Goal: Task Accomplishment & Management: Manage account settings

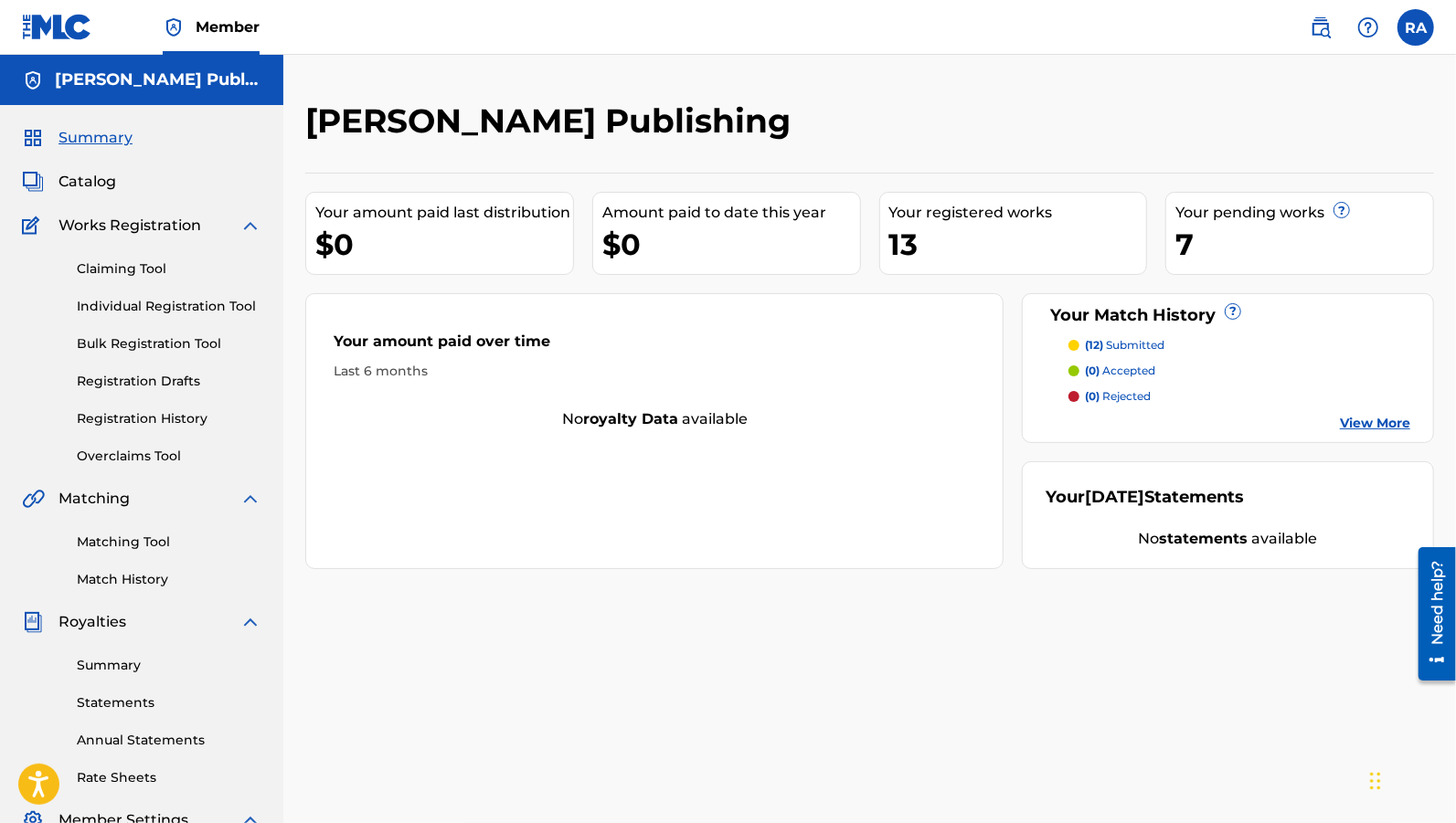
click at [1412, 29] on label at bounding box center [1415, 27] width 36 height 36
click at [1416, 28] on input "RA Rhoda Addiman rimaliveglobal@gmail.com Notification Preferences Profile Log …" at bounding box center [1416, 28] width 0 height 0
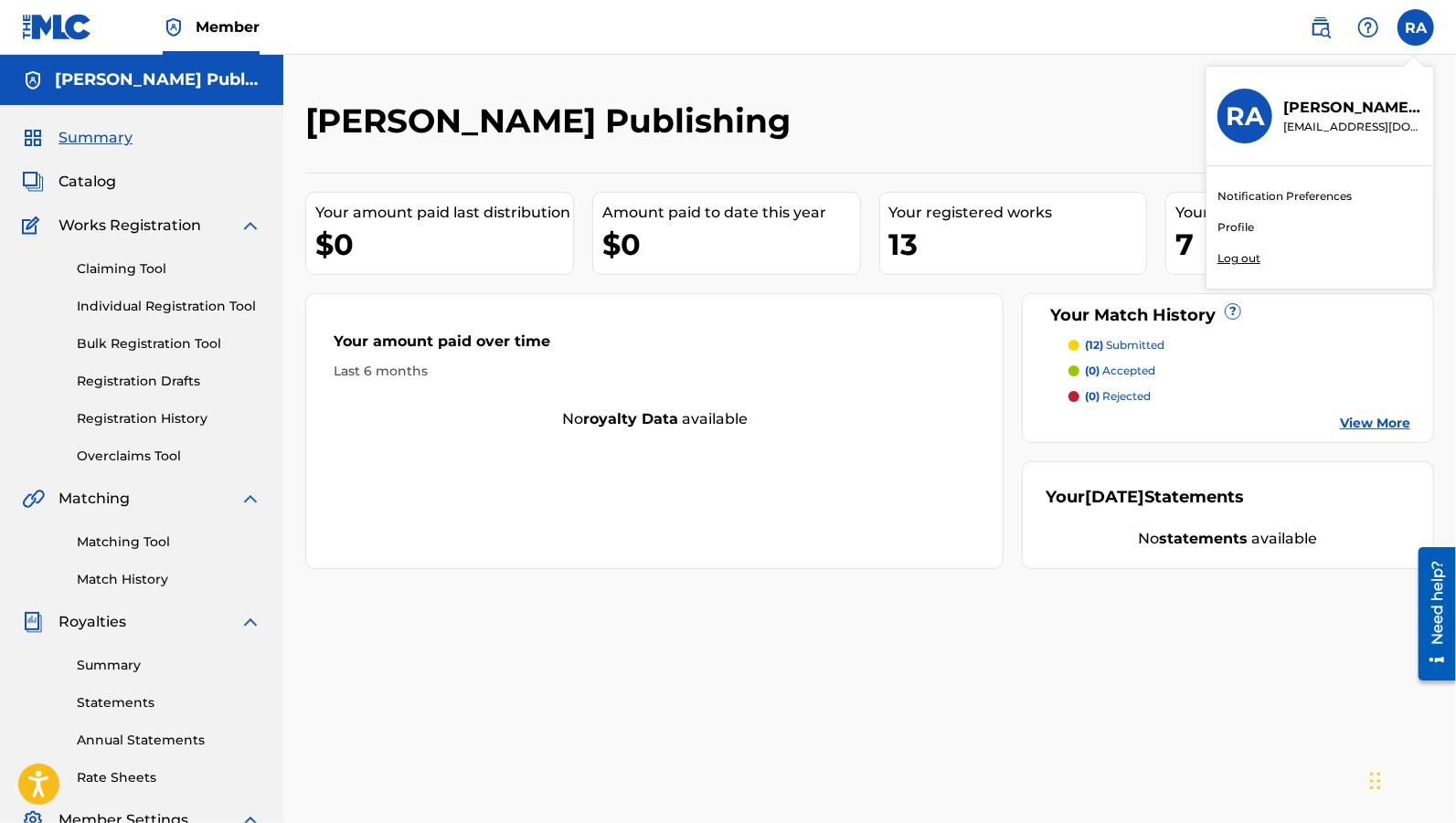
click at [1243, 265] on p "Log out" at bounding box center [1239, 258] width 43 height 17
click at [1416, 28] on input "RA Rhoda Addiman rimaliveglobal@gmail.com Notification Preferences Profile Log …" at bounding box center [1416, 28] width 0 height 0
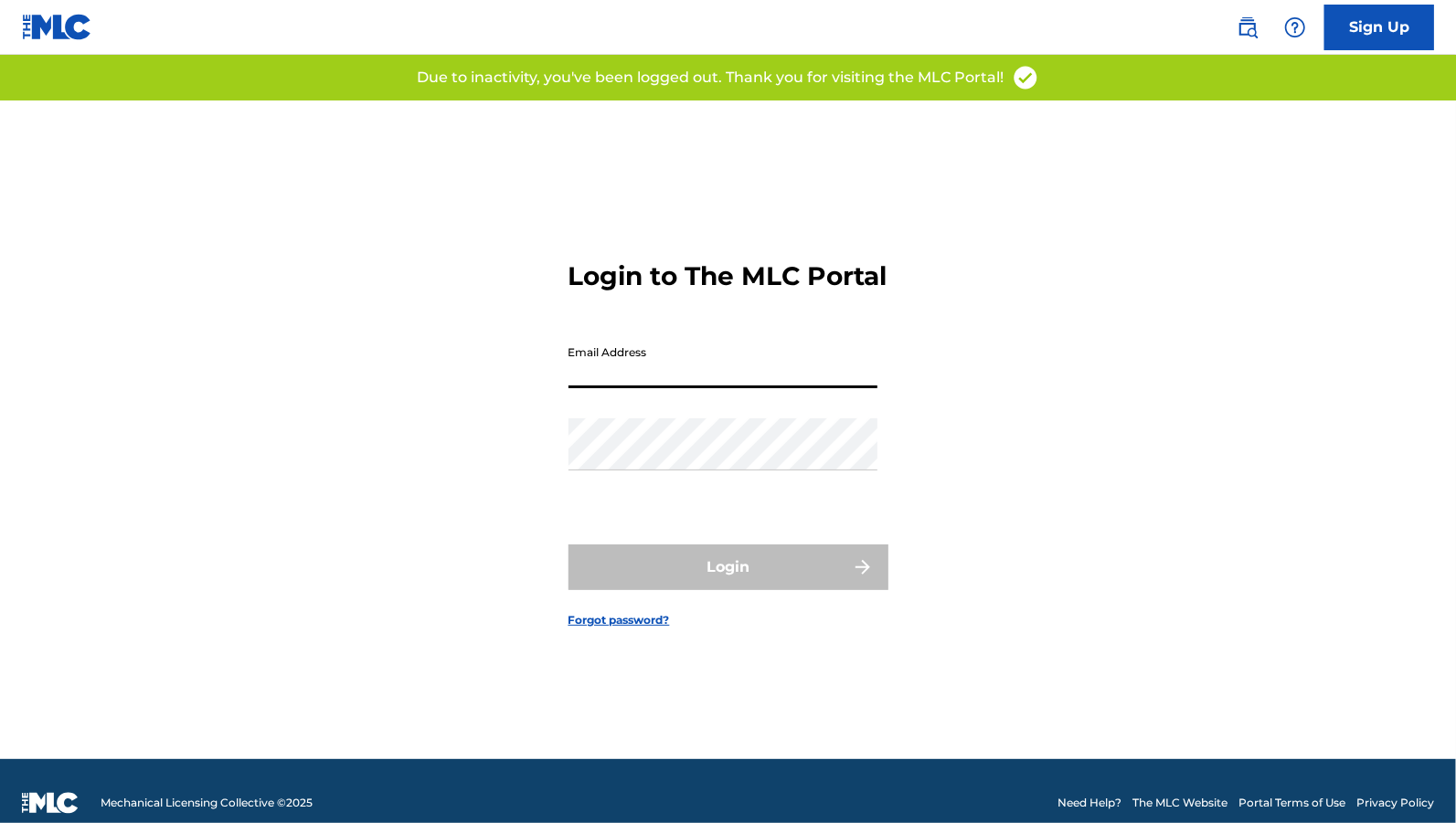
click at [738, 383] on input "Email Address" at bounding box center [723, 362] width 309 height 52
type input "[EMAIL_ADDRESS][DOMAIN_NAME]"
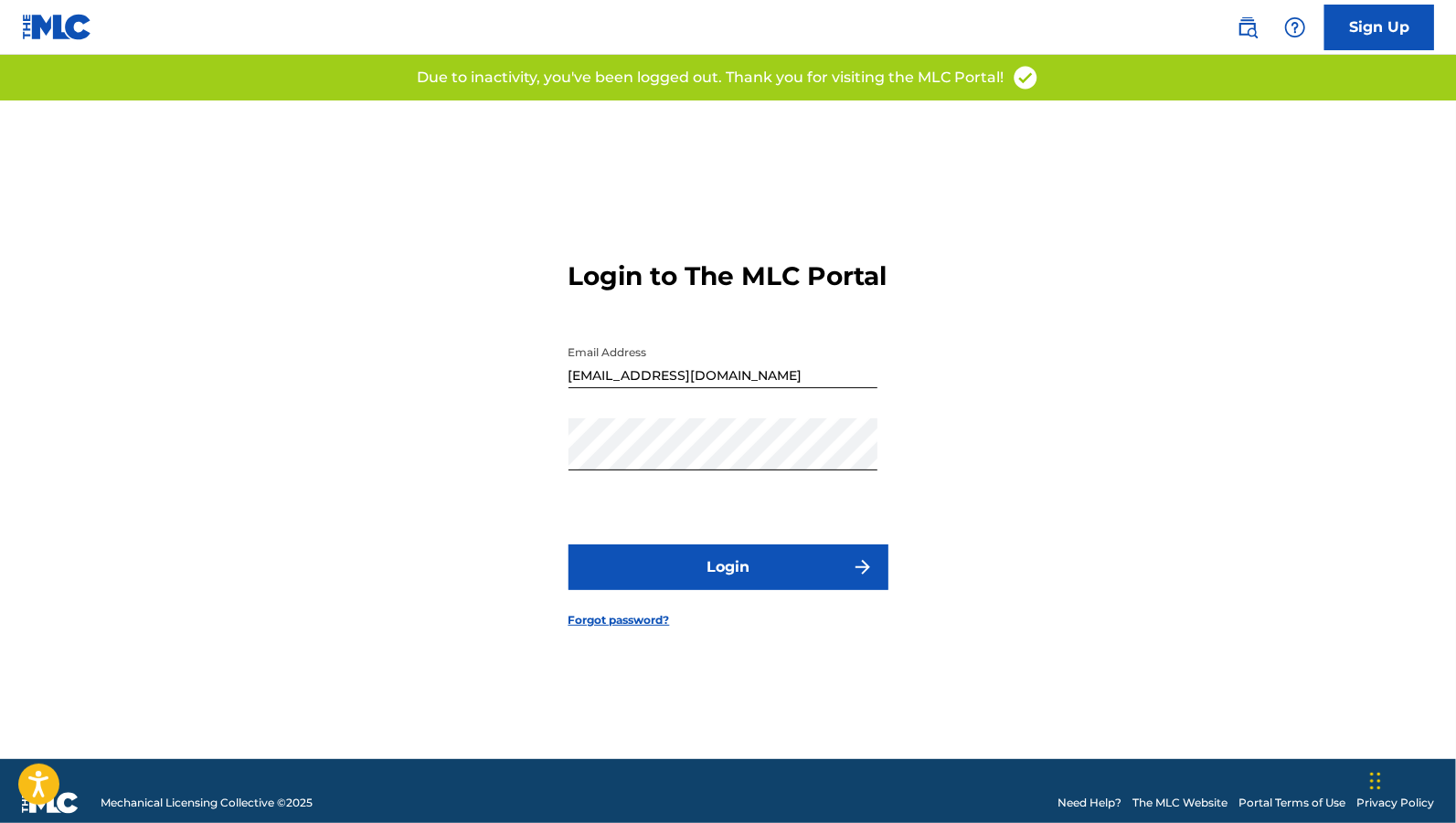
click at [710, 582] on button "Login" at bounding box center [728, 567] width 320 height 45
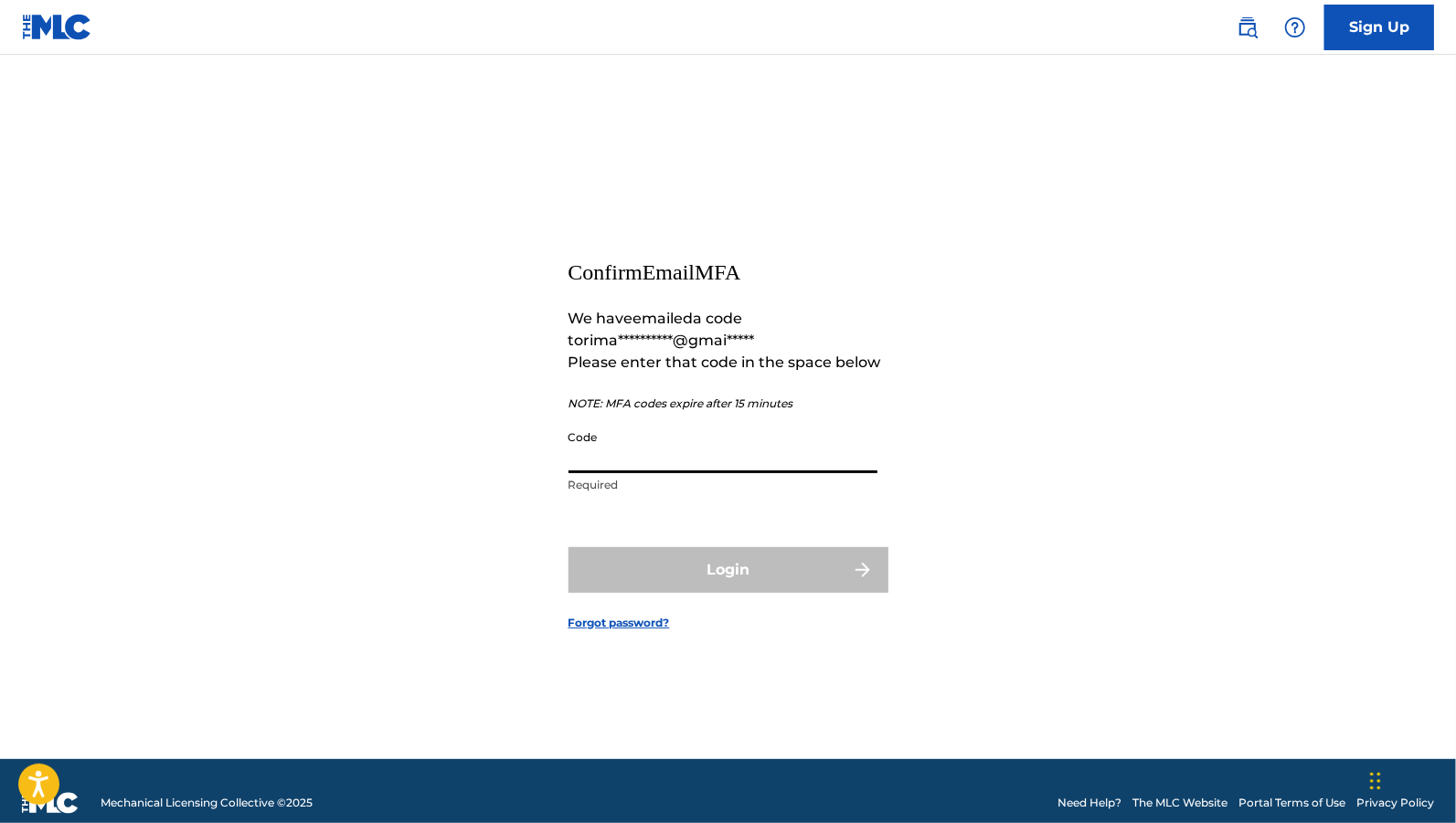
click at [843, 459] on input "Code" at bounding box center [723, 447] width 309 height 52
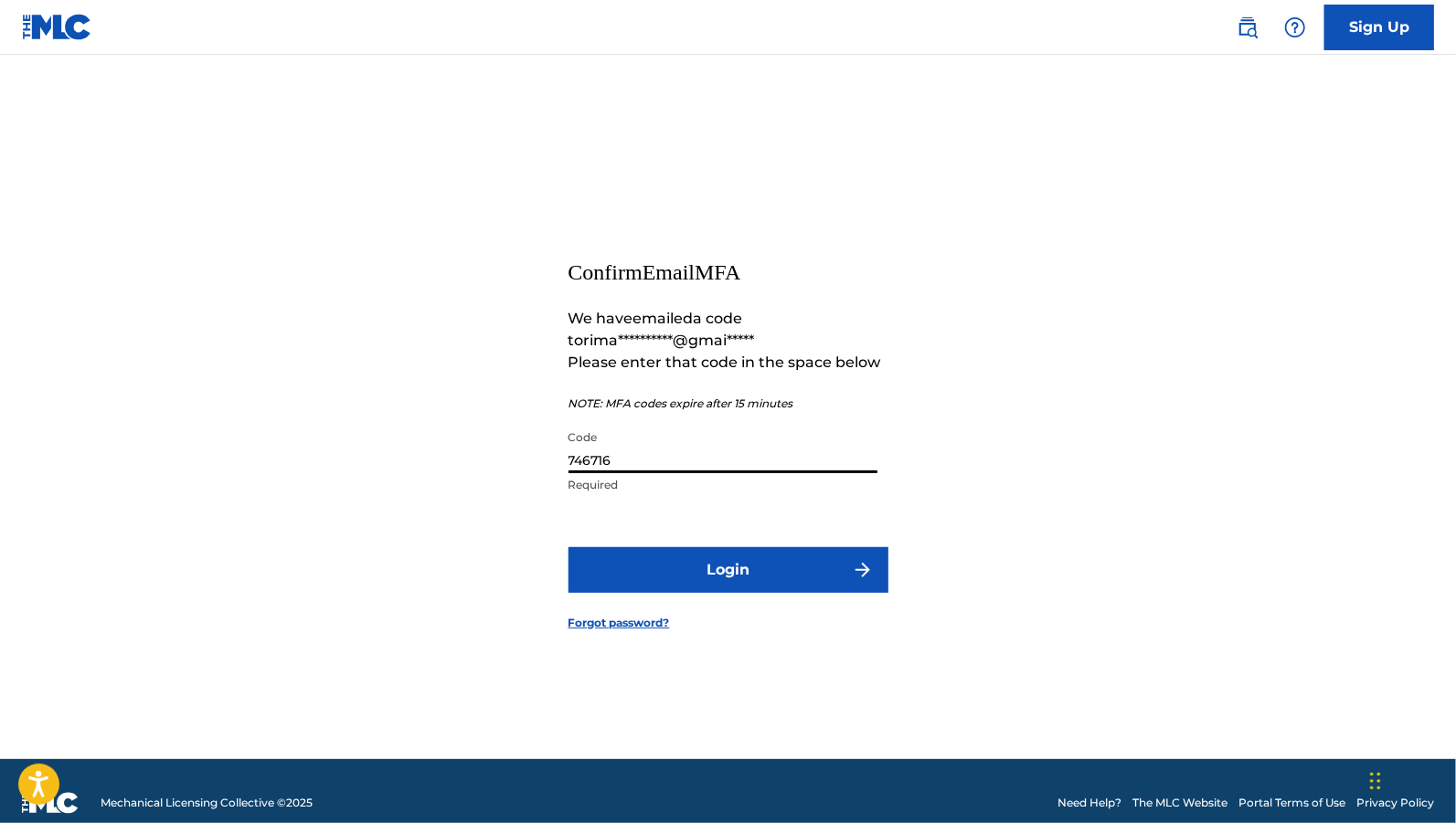
type input "746716"
click at [763, 575] on button "Login" at bounding box center [728, 569] width 320 height 45
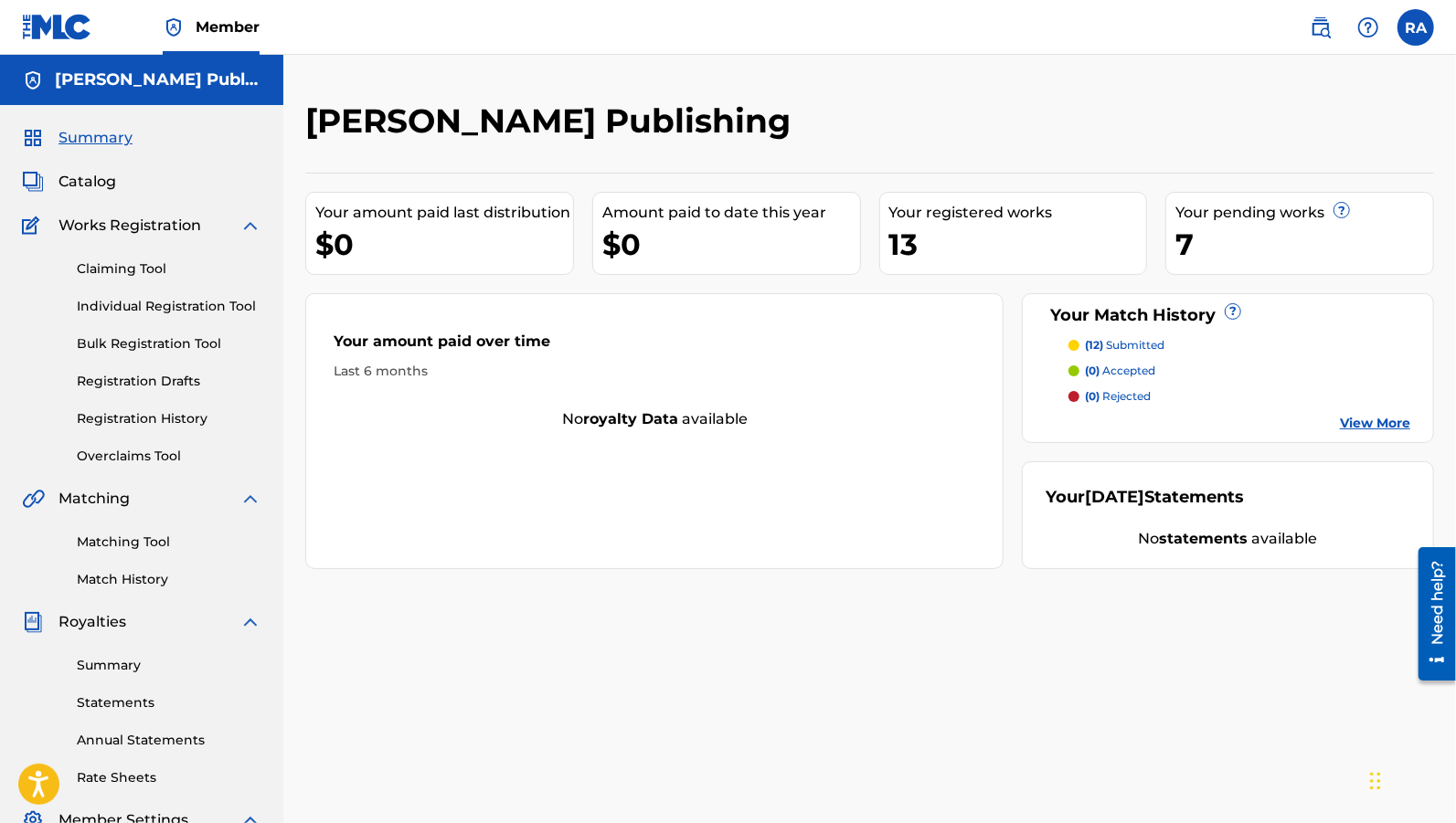
click at [174, 417] on link "Registration History" at bounding box center [169, 418] width 184 height 19
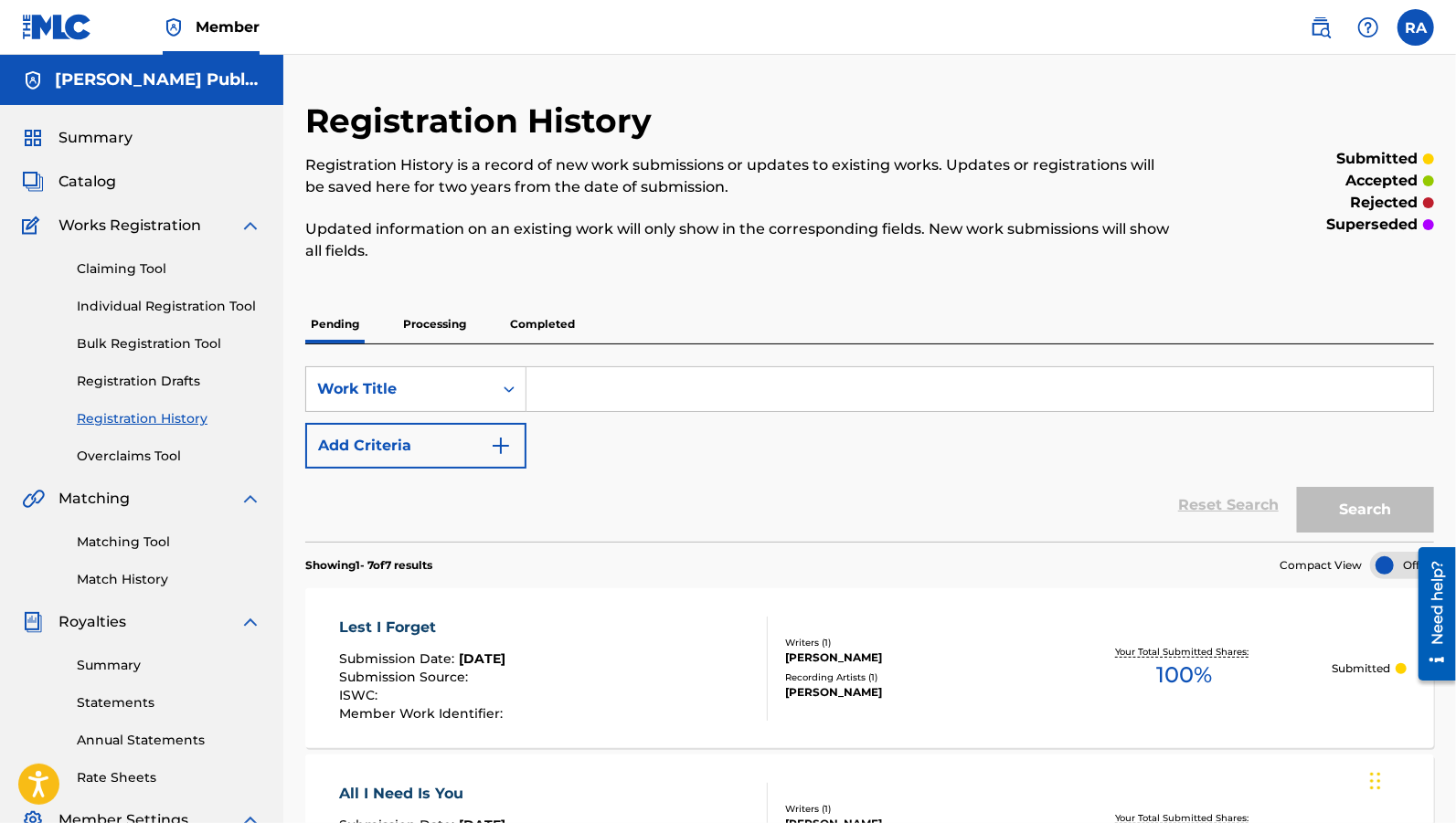
click at [98, 147] on span "Summary" at bounding box center [95, 138] width 74 height 22
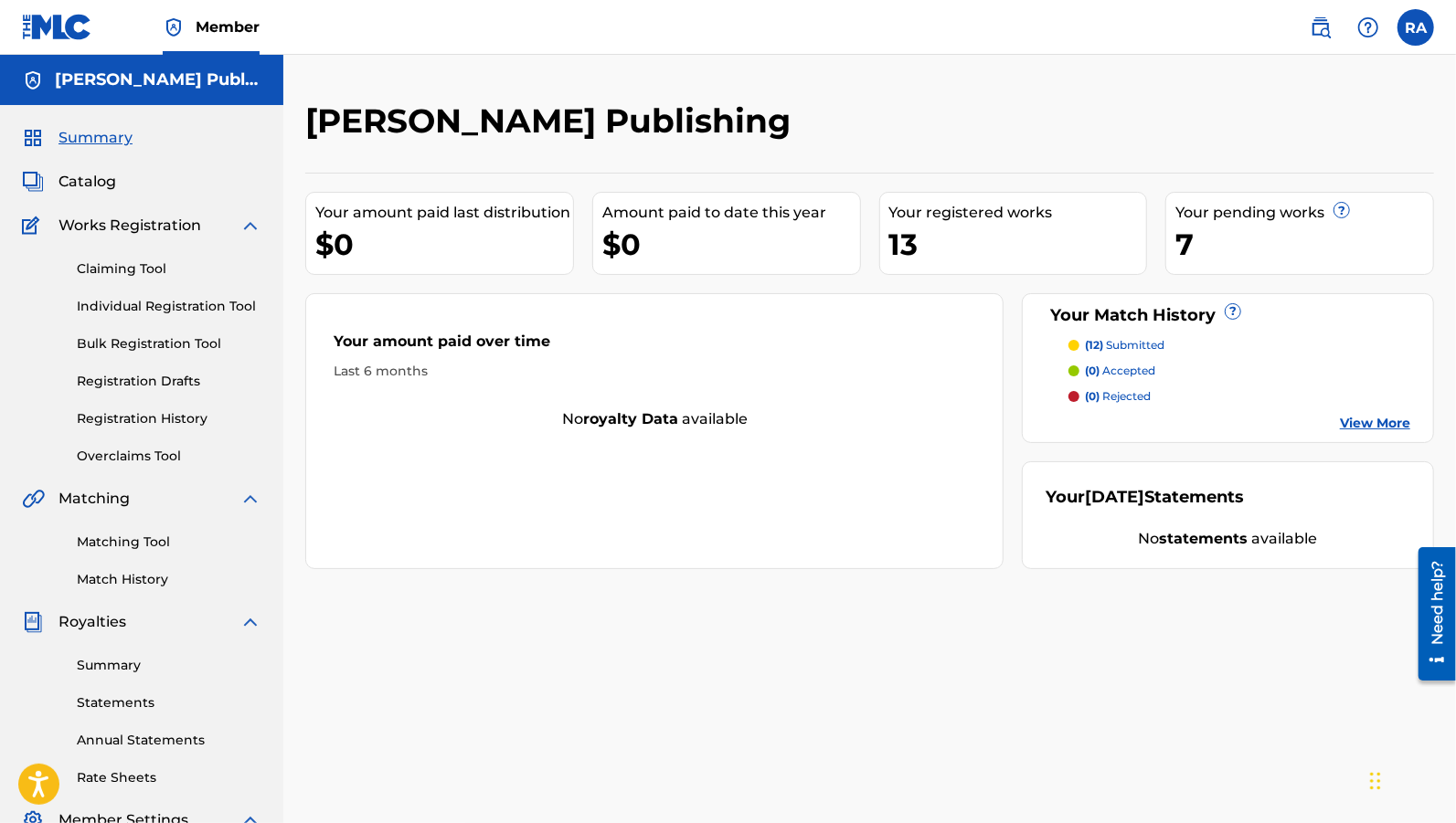
click at [105, 181] on span "Catalog" at bounding box center [87, 182] width 57 height 22
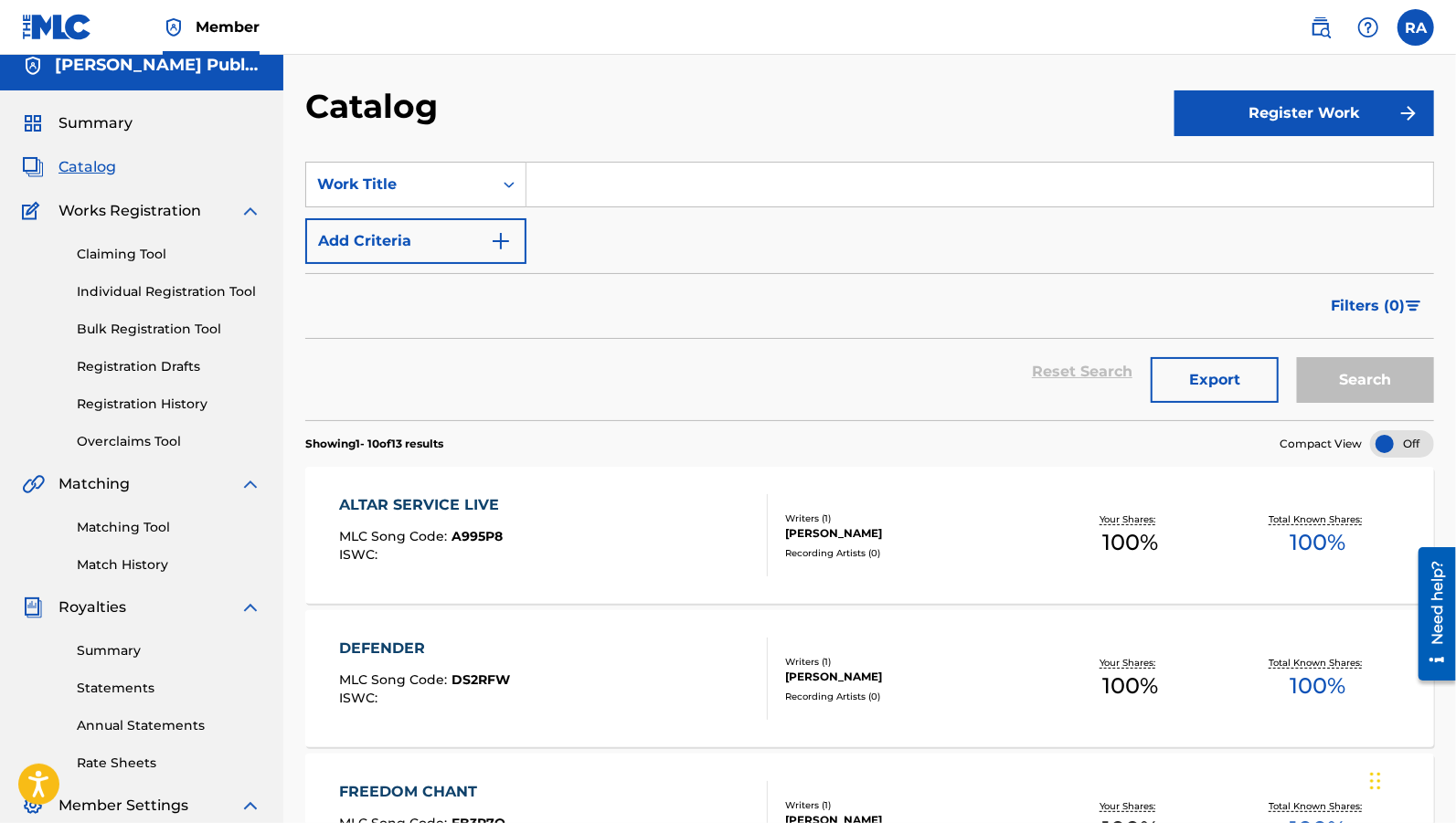
scroll to position [4, 0]
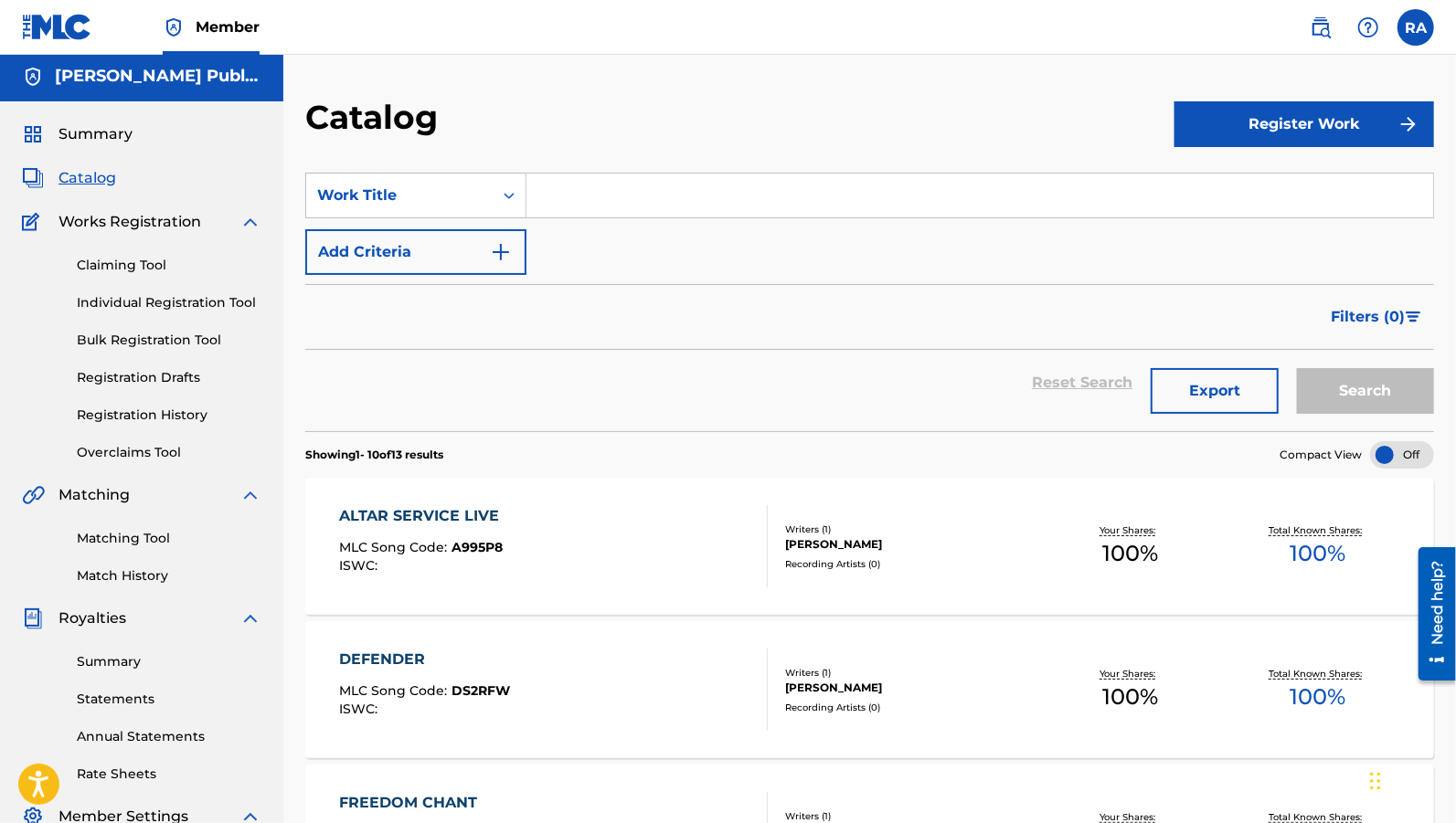
click at [1408, 453] on div at bounding box center [1401, 455] width 64 height 28
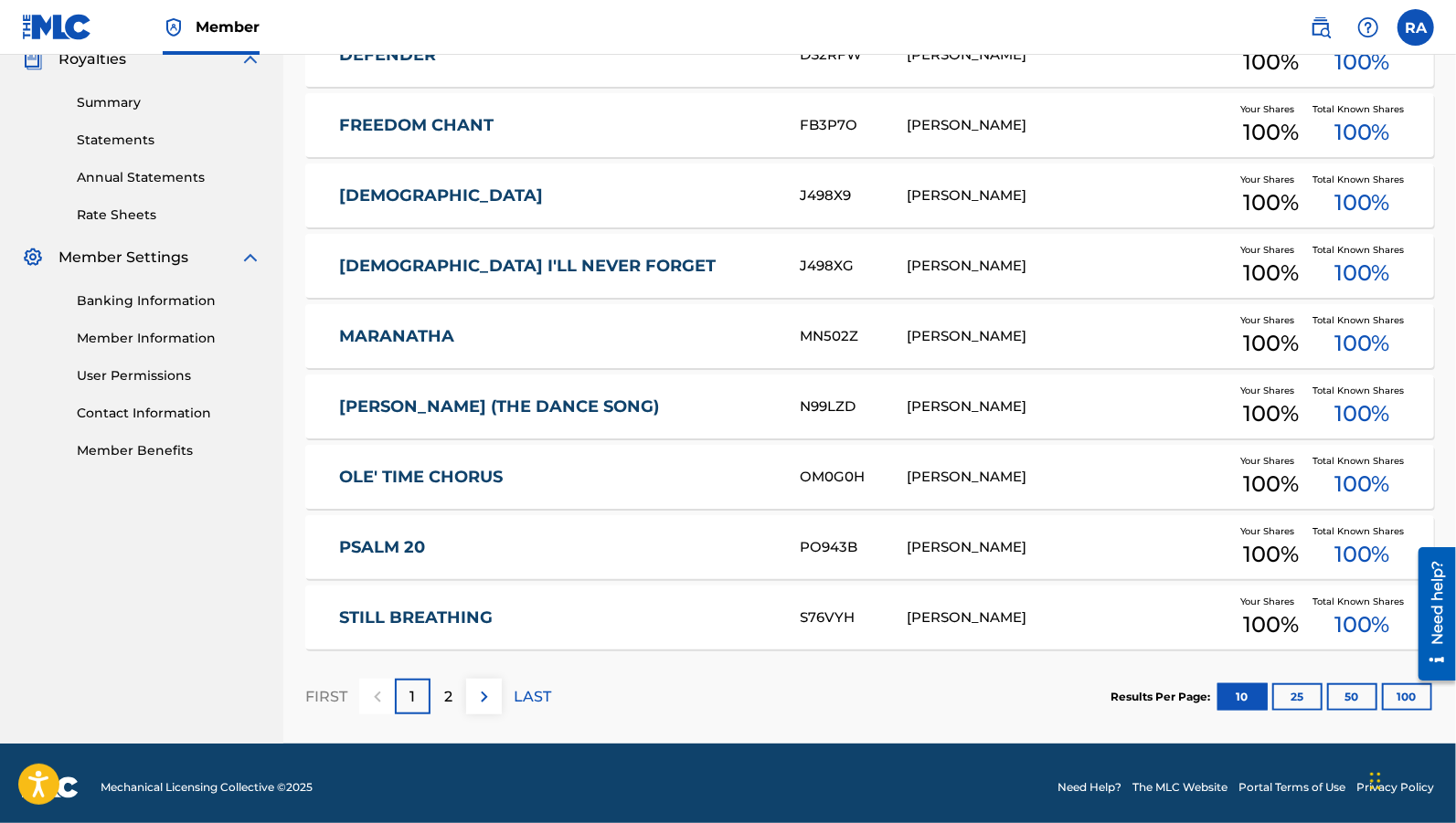
scroll to position [557, 0]
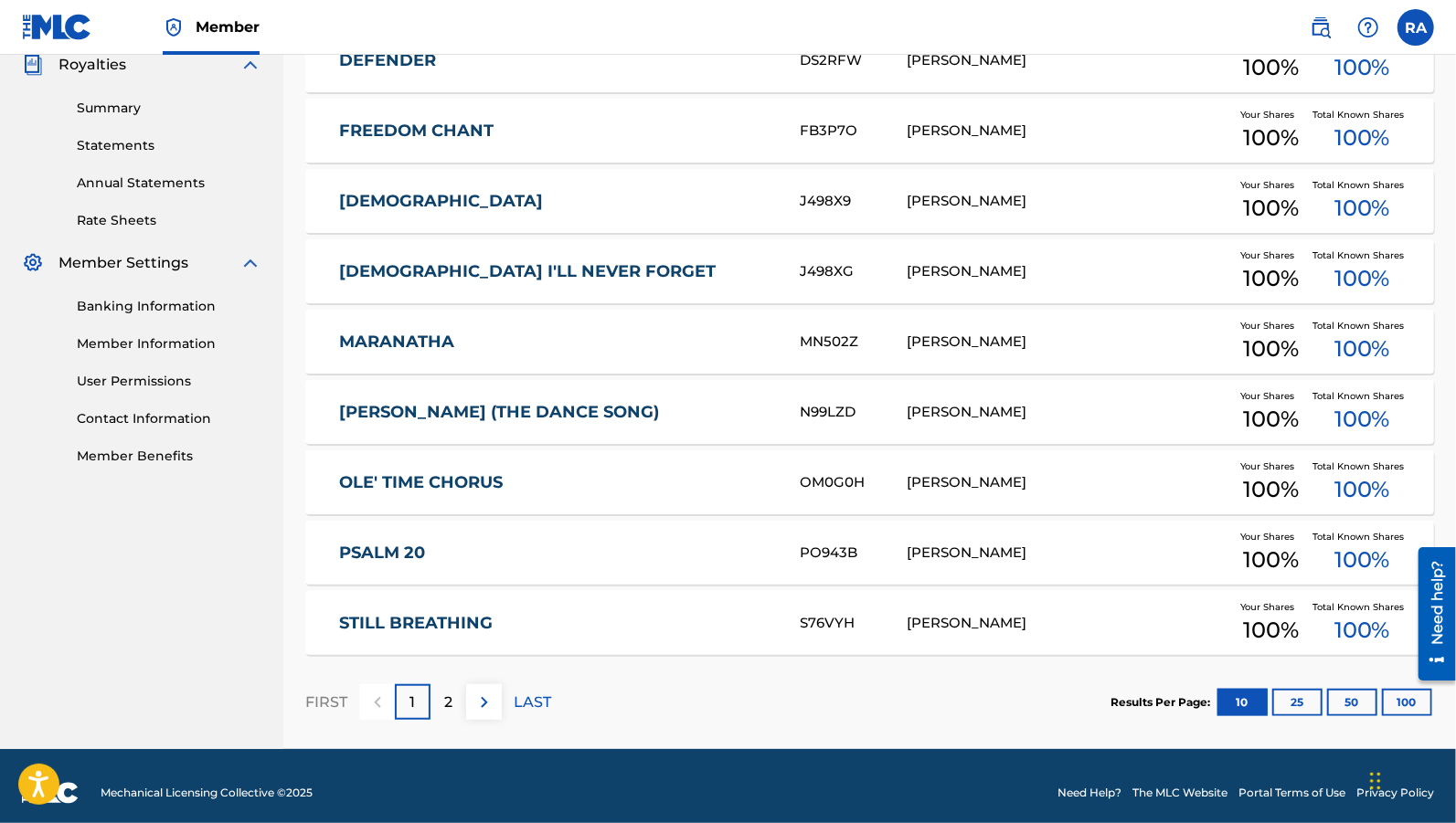
click at [446, 707] on p "2" at bounding box center [448, 703] width 8 height 22
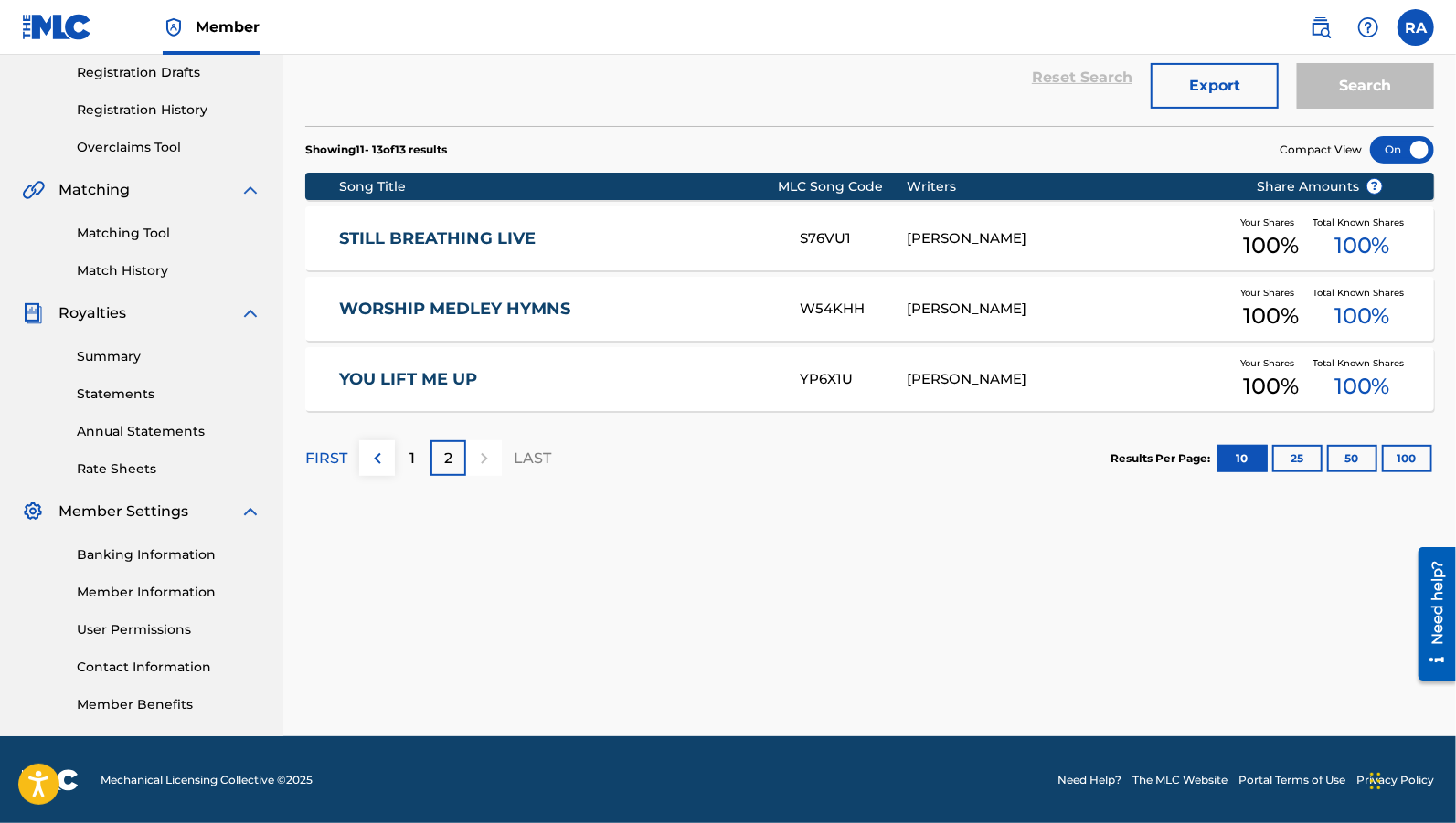
scroll to position [0, 0]
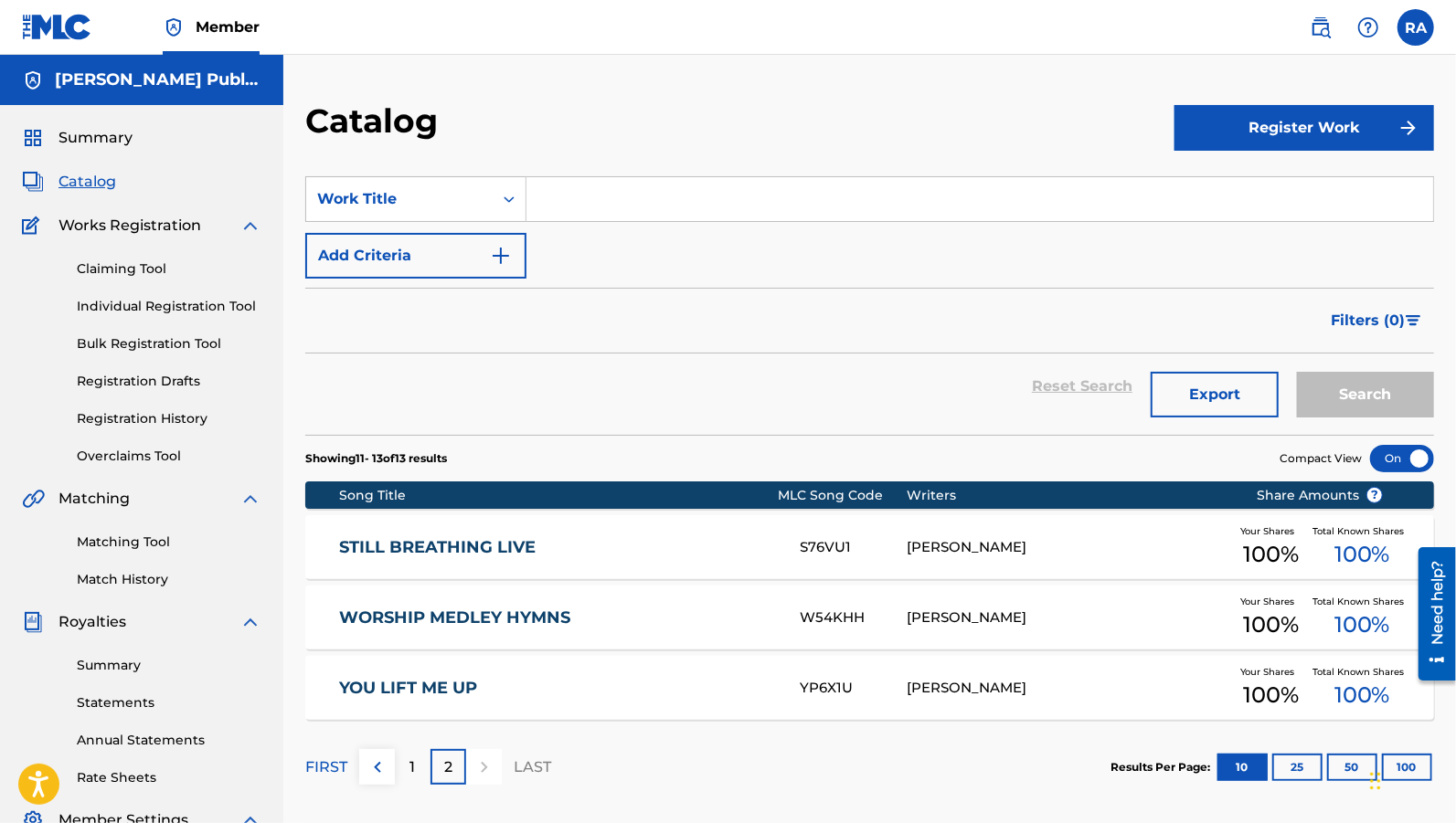
click at [169, 455] on link "Overclaims Tool" at bounding box center [169, 456] width 184 height 19
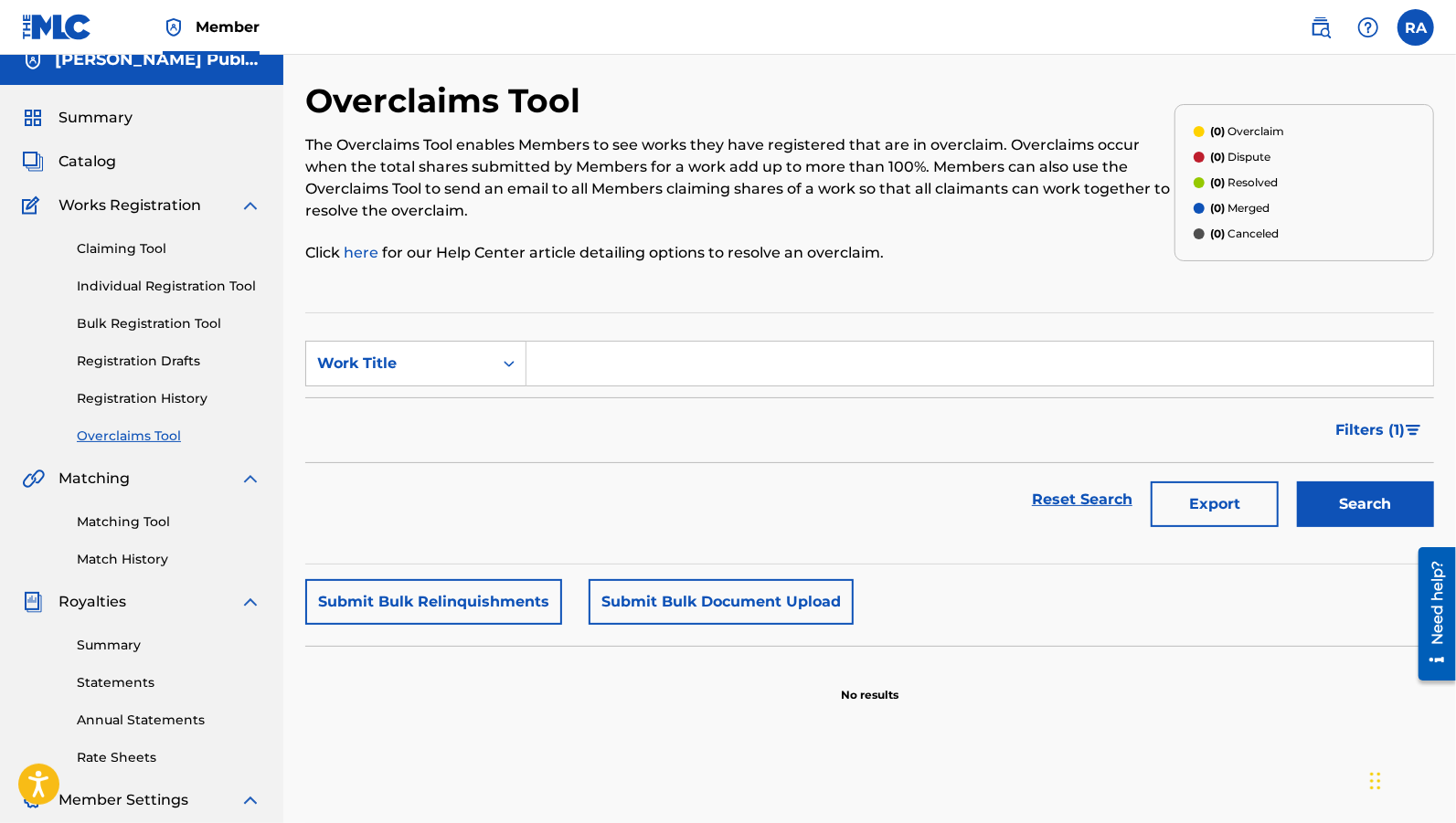
scroll to position [17, 0]
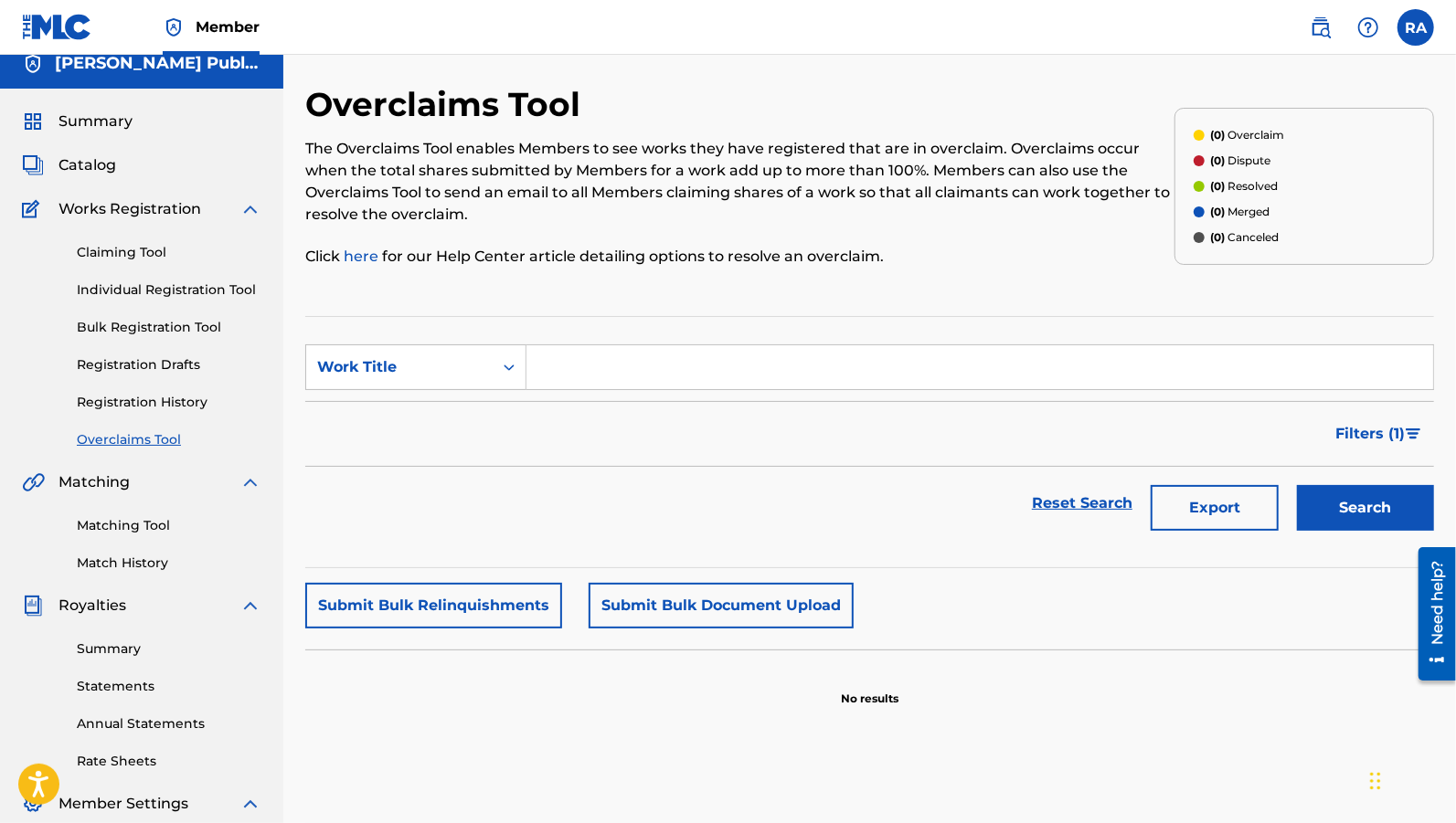
click at [144, 250] on link "Claiming Tool" at bounding box center [169, 253] width 184 height 19
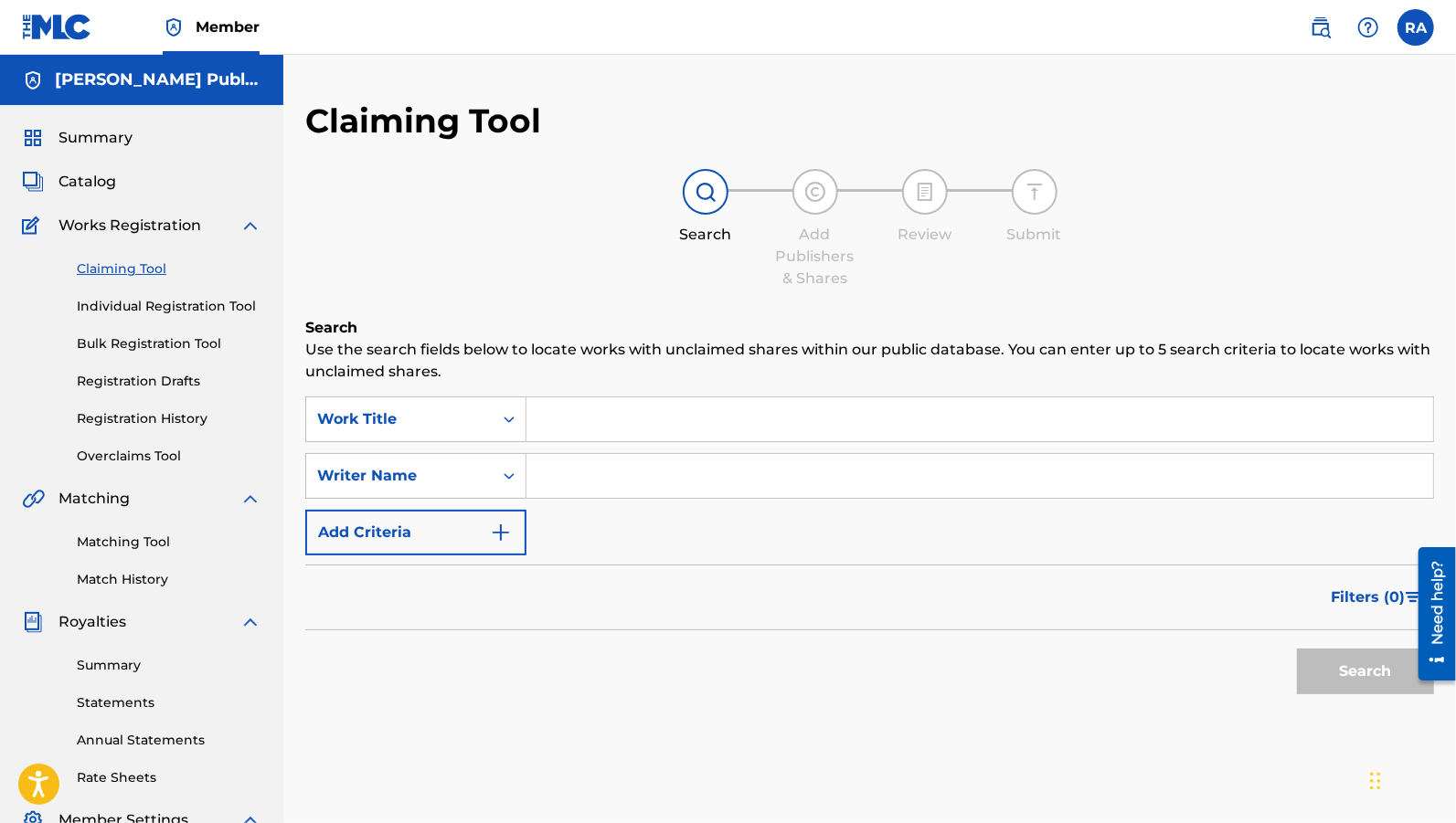
click at [567, 424] on input "Search Form" at bounding box center [979, 418] width 907 height 44
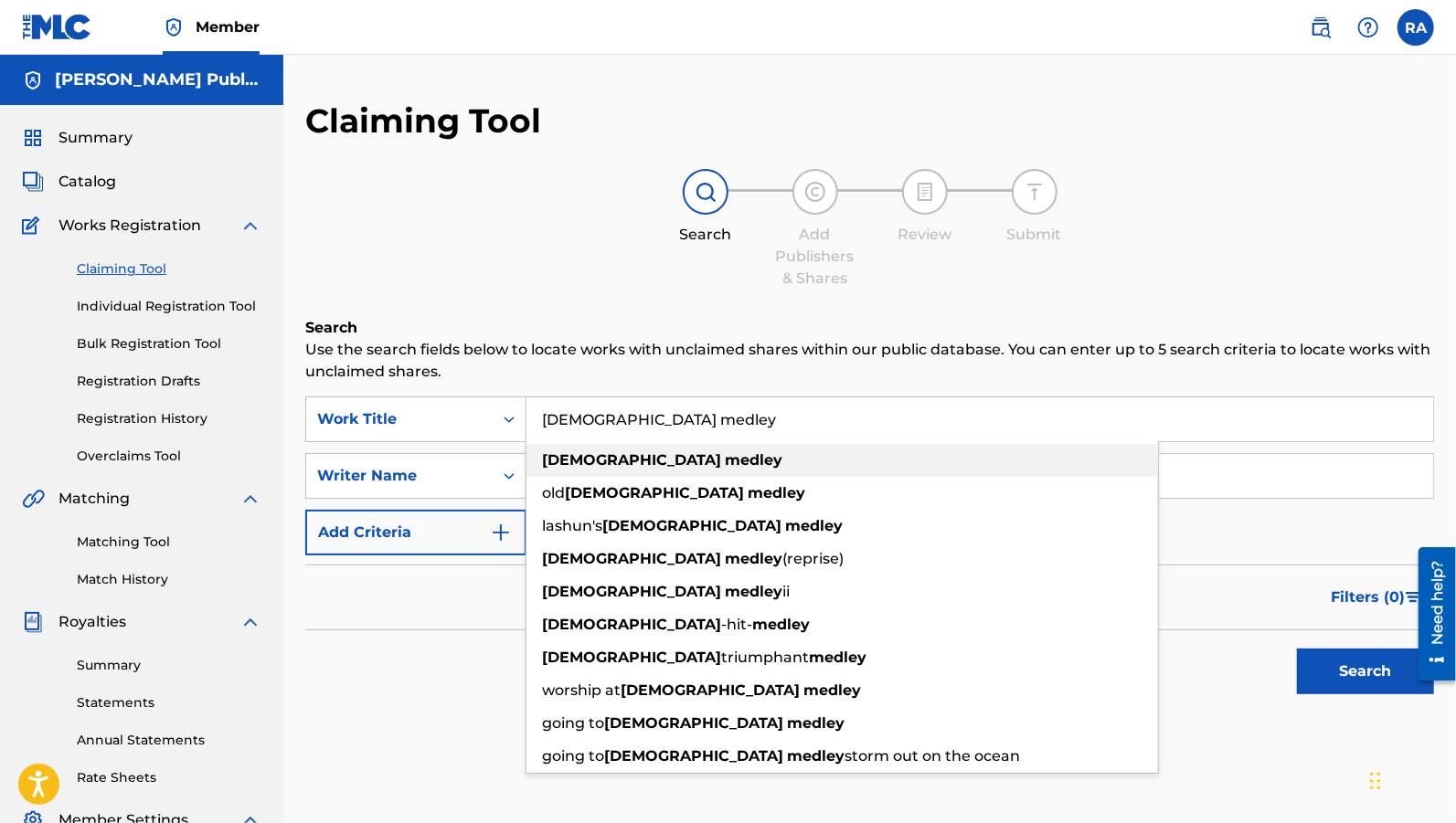
type input "church medley"
click at [587, 460] on strong "church" at bounding box center [631, 460] width 179 height 18
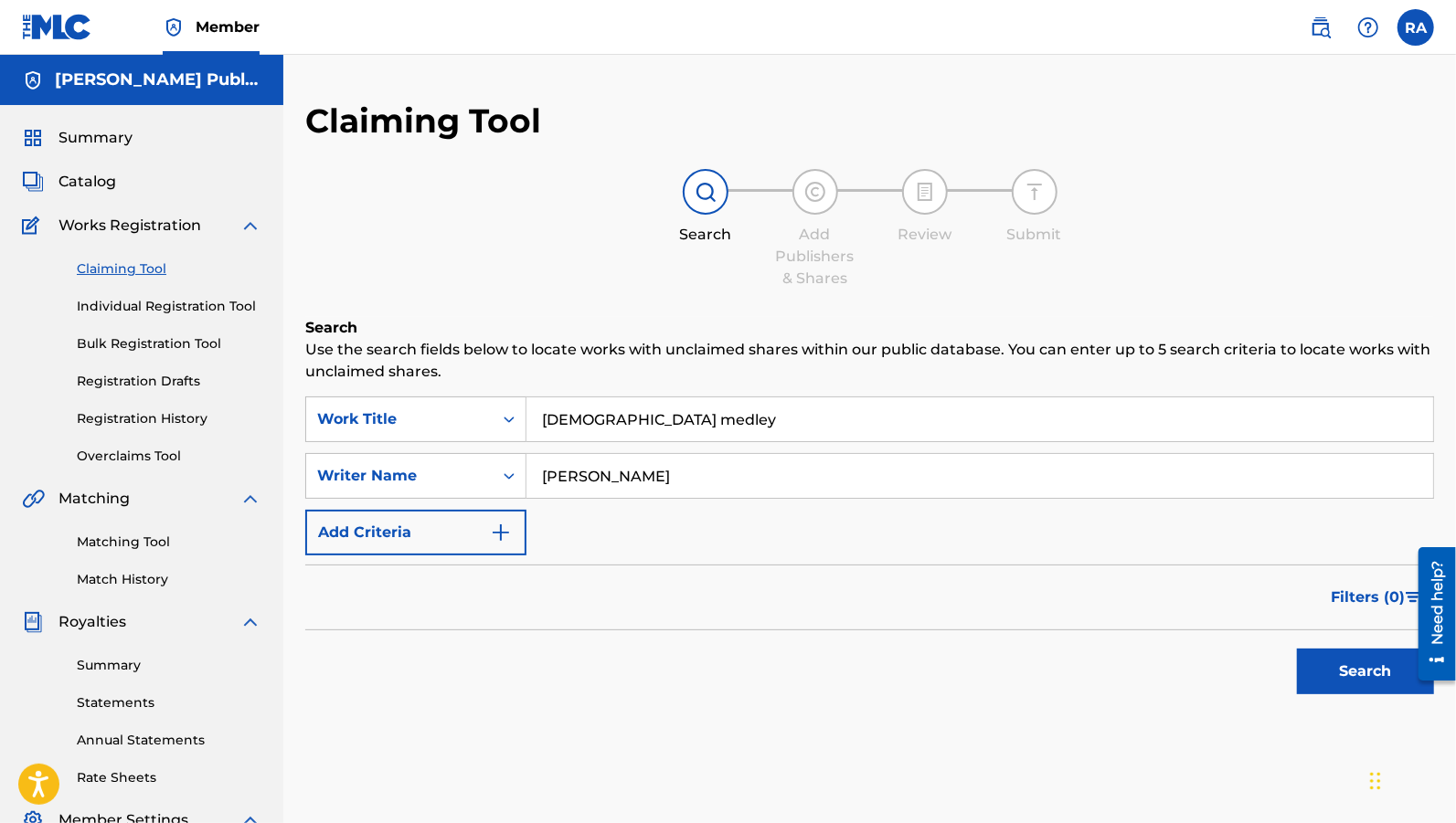
type input "rhoda"
click at [1368, 676] on button "Search" at bounding box center [1365, 671] width 137 height 45
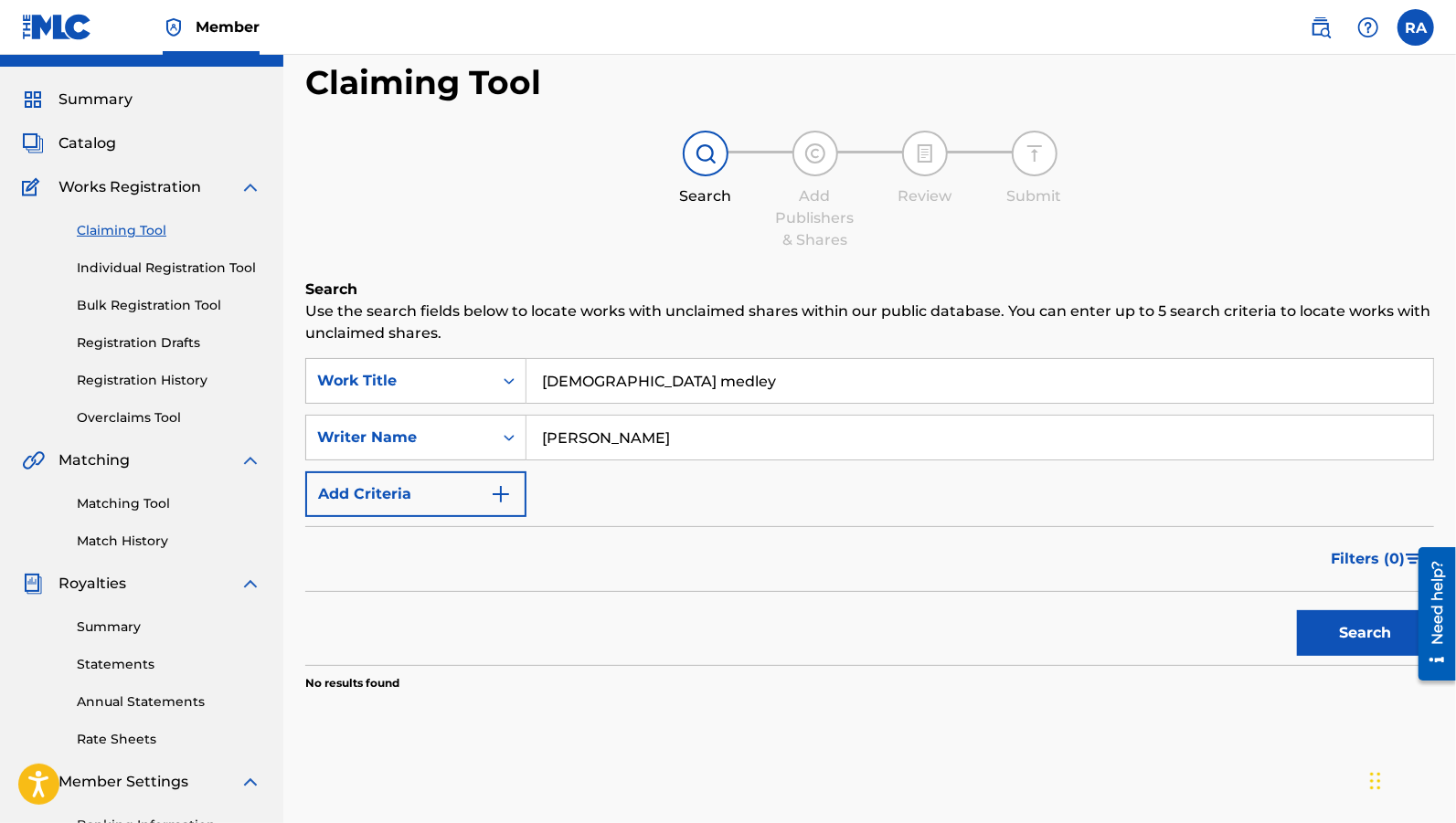
scroll to position [48, 0]
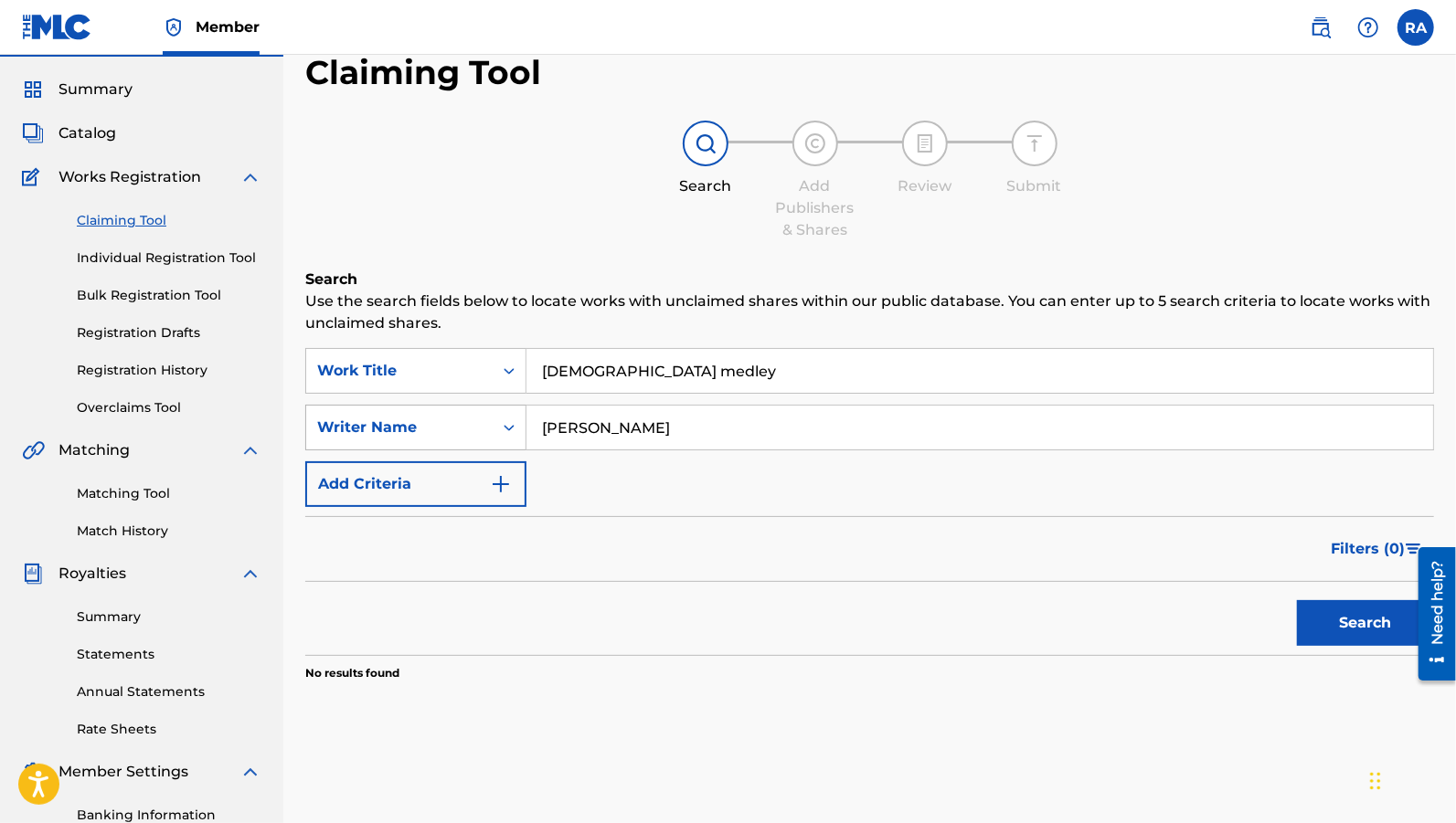
click at [514, 434] on icon "Search Form" at bounding box center [509, 428] width 19 height 19
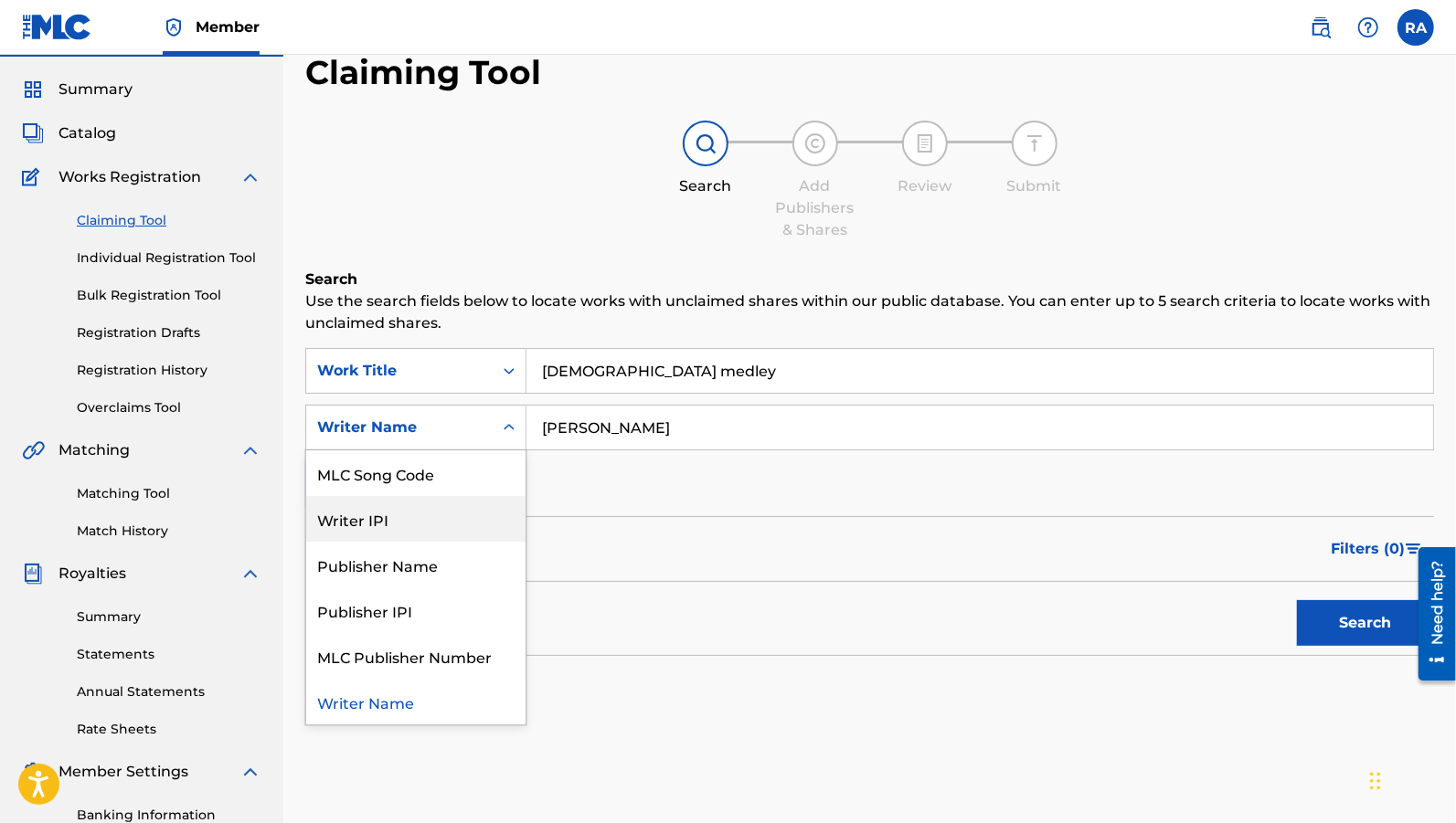
scroll to position [45, 0]
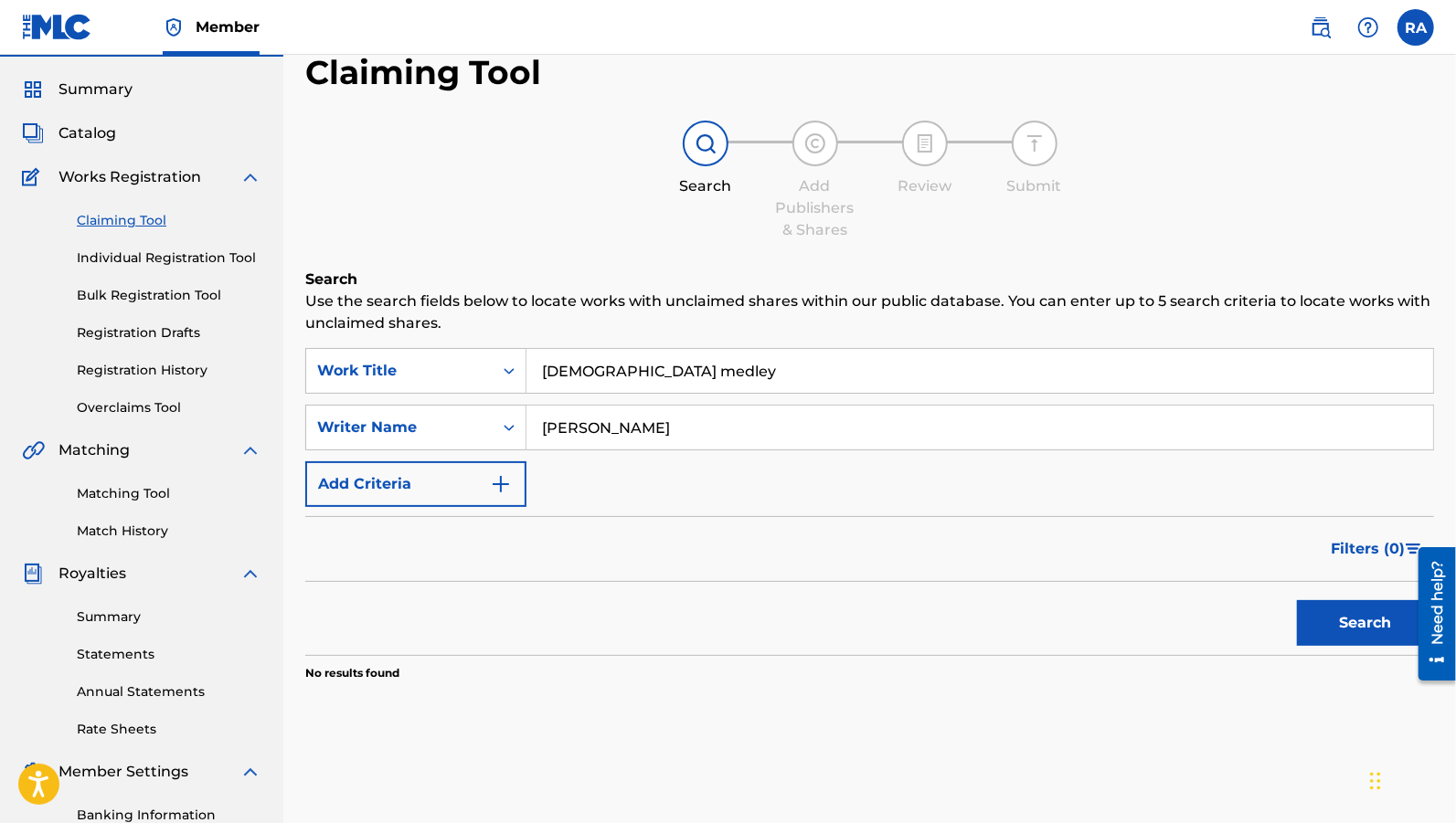
drag, startPoint x: 617, startPoint y: 430, endPoint x: 534, endPoint y: 417, distance: 84.0
click at [534, 417] on input "rhoda" at bounding box center [979, 427] width 907 height 44
click at [1342, 610] on button "Search" at bounding box center [1365, 622] width 137 height 45
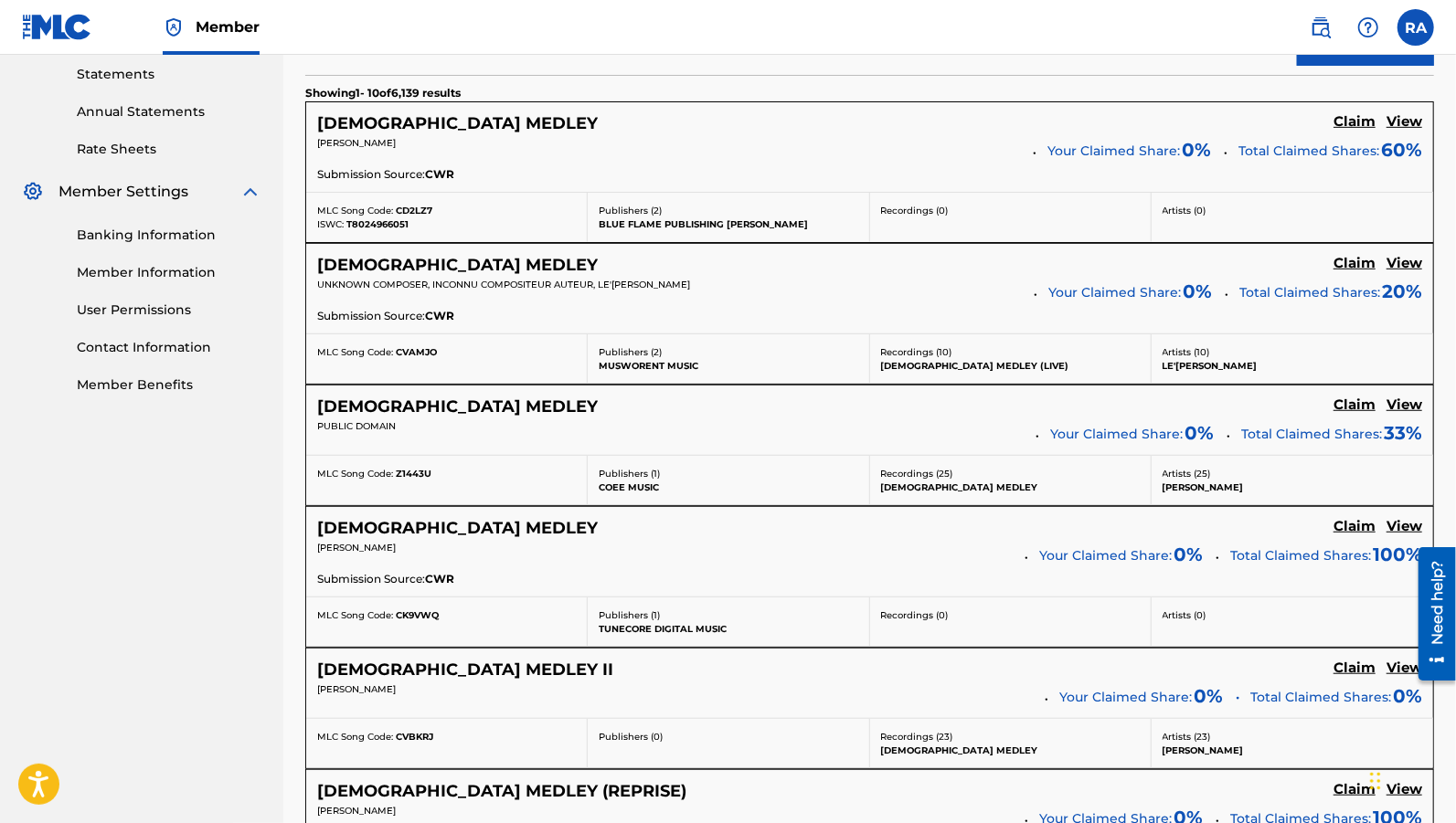
scroll to position [0, 0]
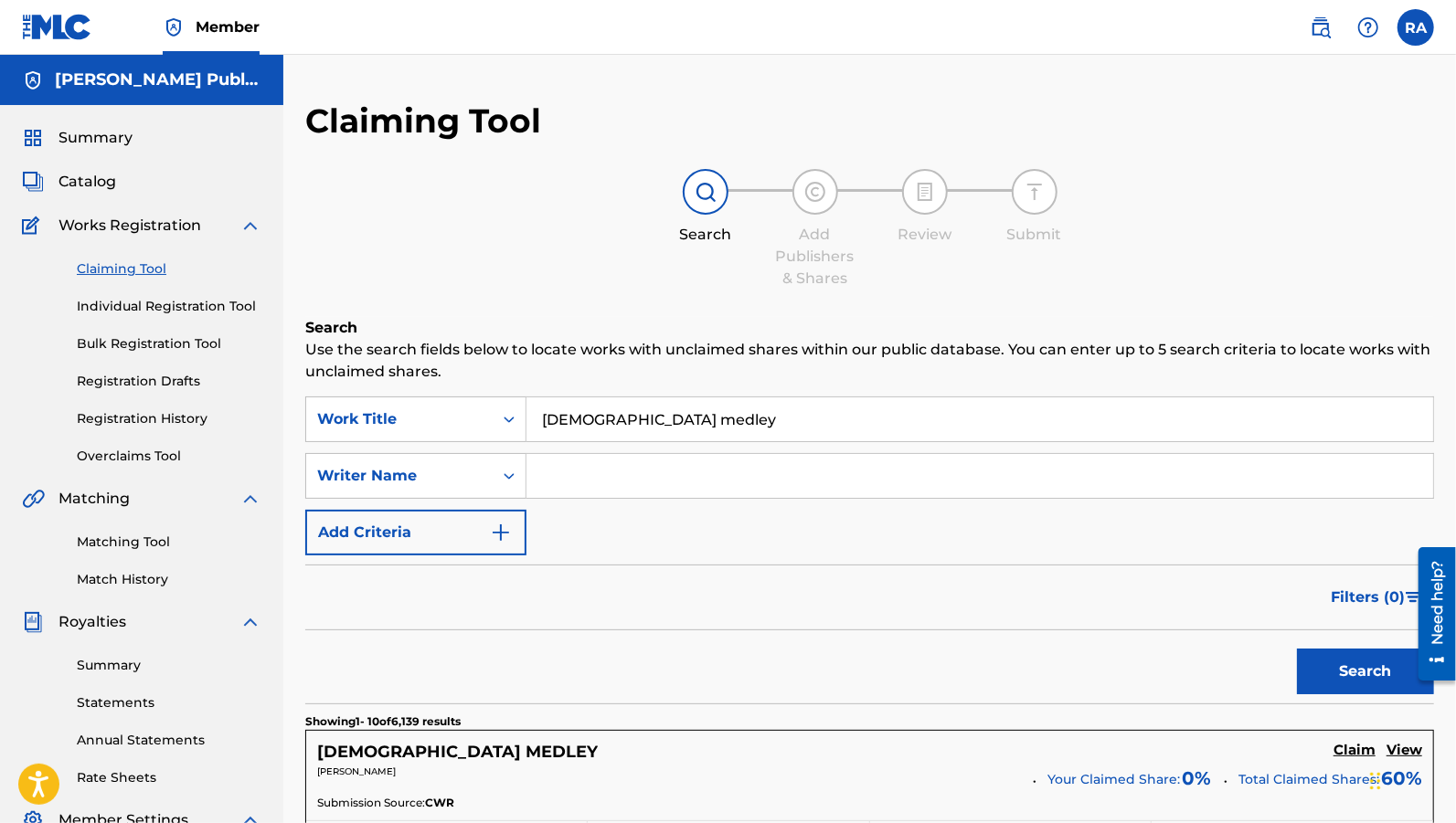
click at [609, 488] on input "Search Form" at bounding box center [979, 476] width 907 height 44
click at [508, 469] on icon "Search Form" at bounding box center [509, 476] width 19 height 19
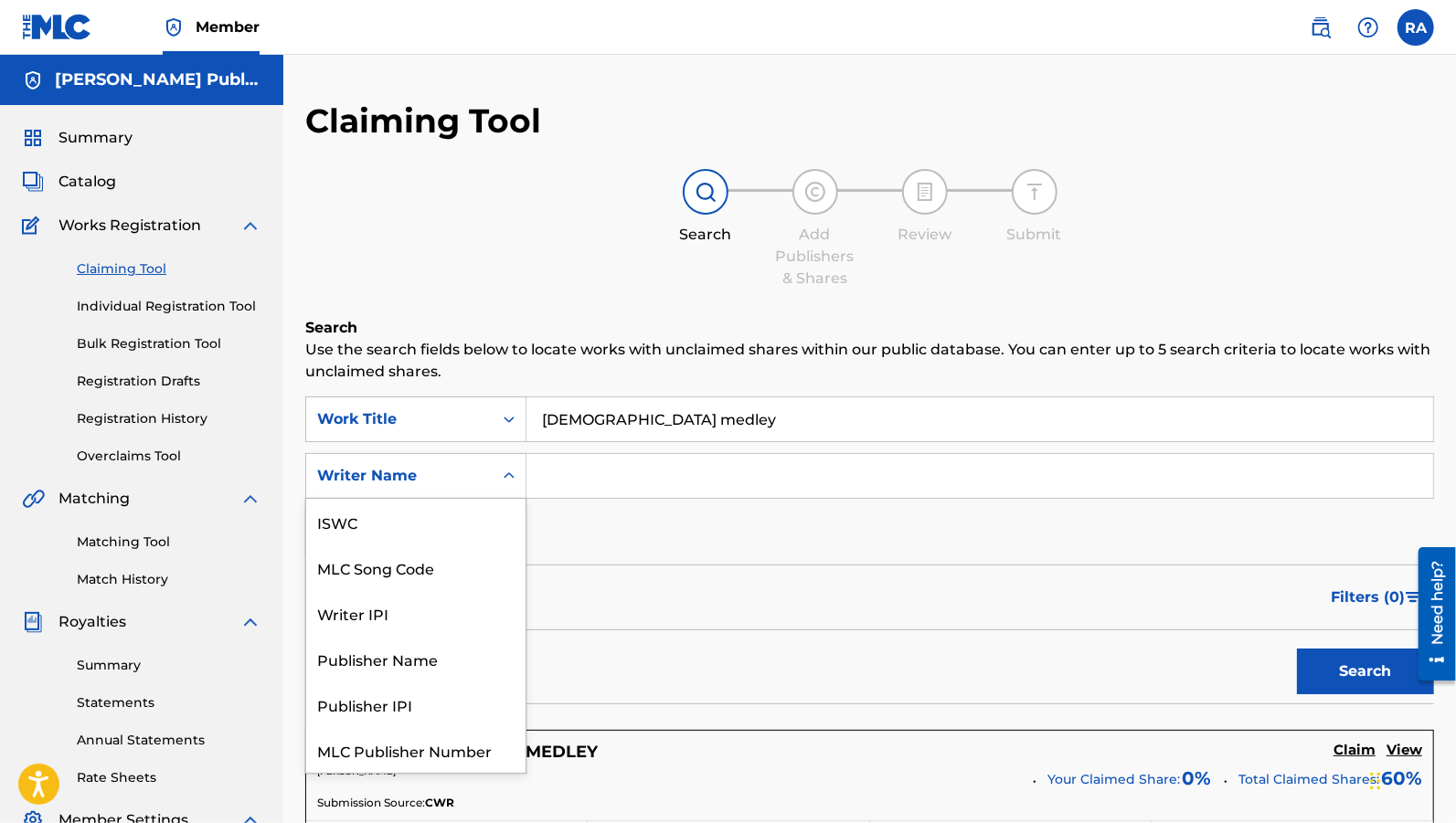
scroll to position [45, 0]
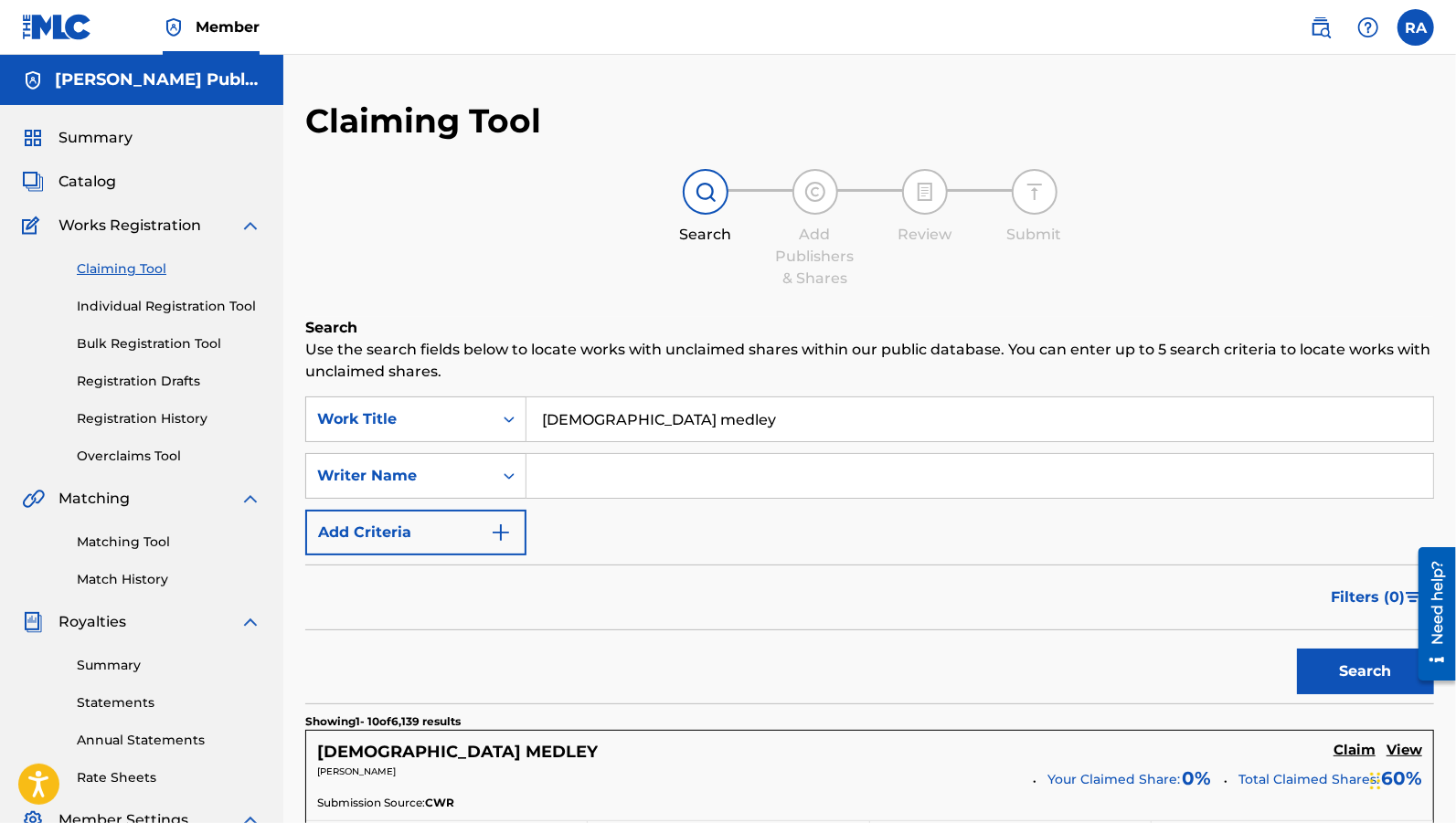
click at [572, 482] on input "Search Form" at bounding box center [979, 476] width 907 height 44
type input "r"
type input "isabella"
click at [1297, 649] on button "Search" at bounding box center [1365, 671] width 137 height 45
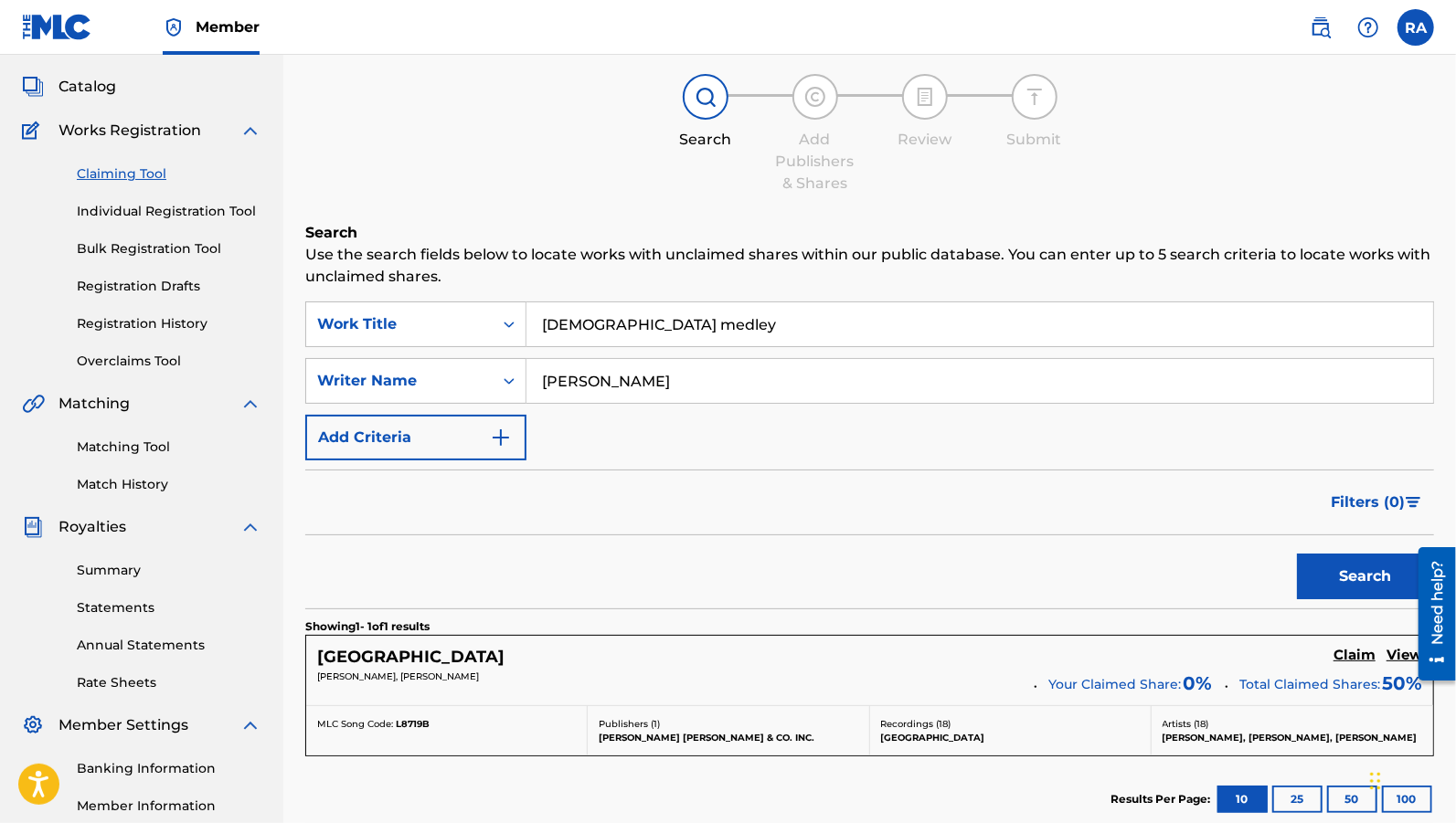
scroll to position [0, 0]
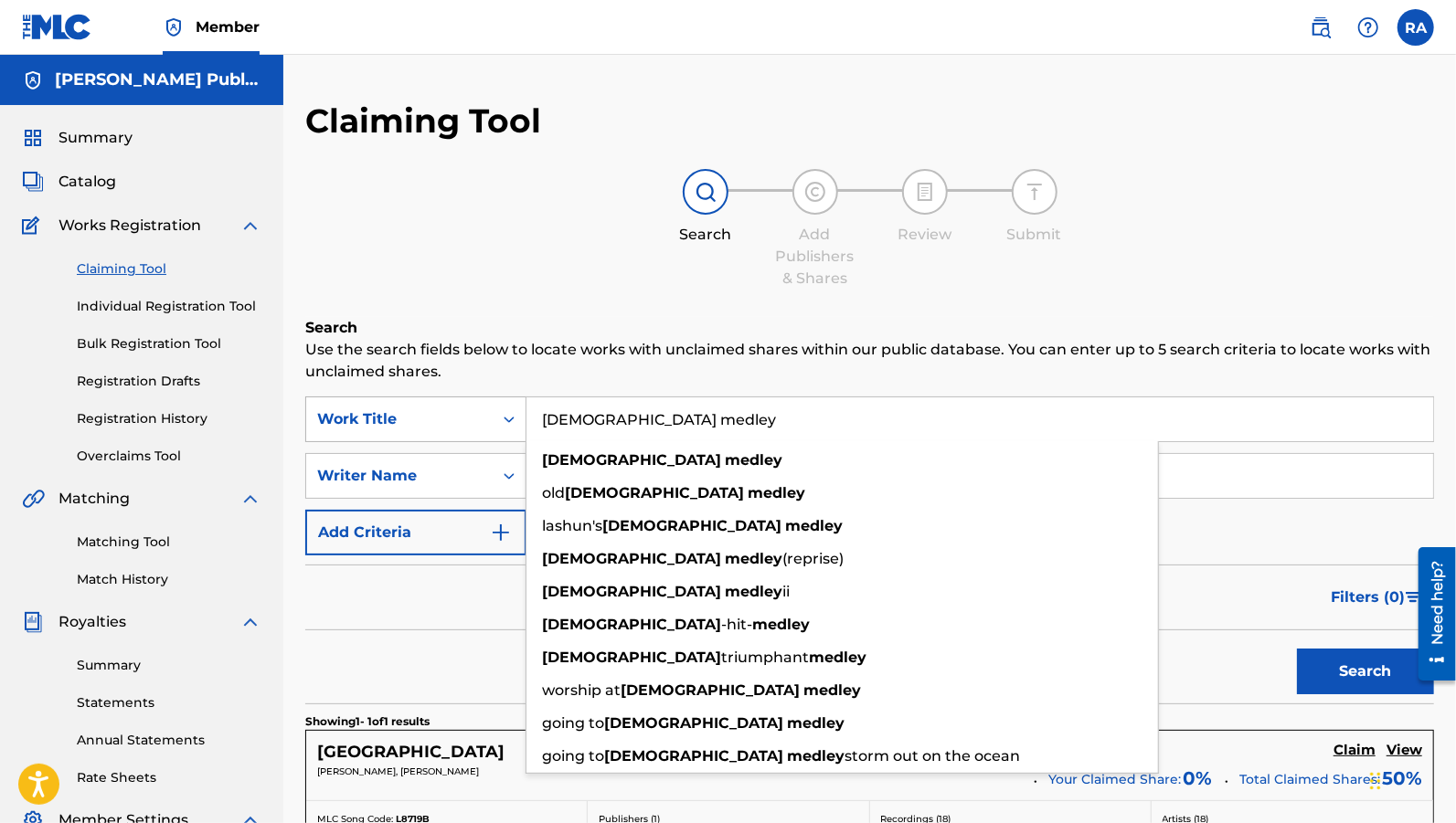
drag, startPoint x: 681, startPoint y: 411, endPoint x: 512, endPoint y: 416, distance: 169.1
click at [512, 416] on div "SearchWithCriteria8c31fac5-418d-47b0-a799-e5e8f375e1e6 Work Title church medley…" at bounding box center [870, 418] width 1129 height 45
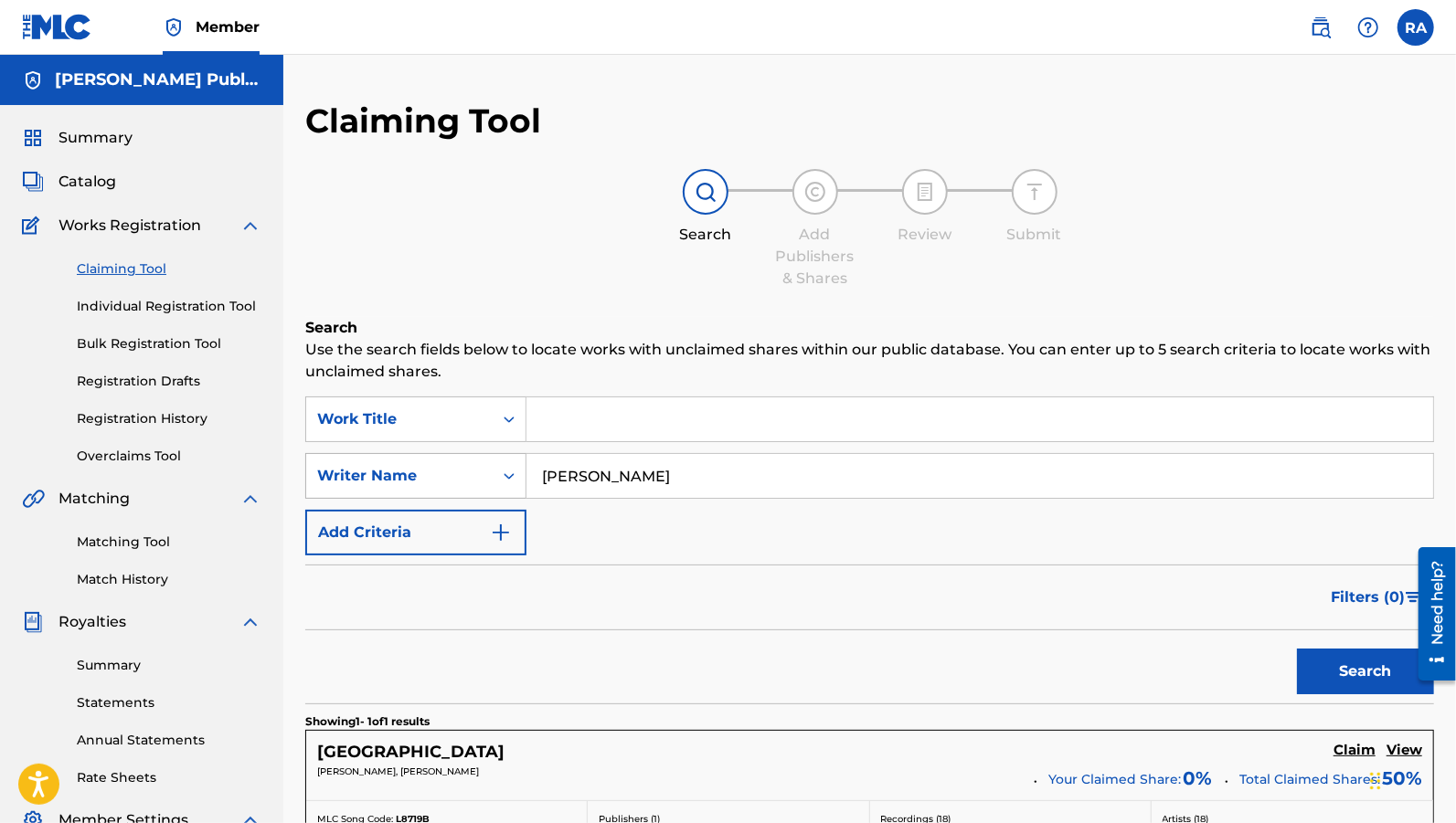
drag, startPoint x: 616, startPoint y: 470, endPoint x: 496, endPoint y: 457, distance: 120.7
click at [496, 459] on div "SearchWithCriteria133a4760-aea2-4056-b555-05033694d05f Writer Name isabella" at bounding box center [870, 476] width 1129 height 45
click at [1297, 649] on button "Search" at bounding box center [1365, 671] width 137 height 45
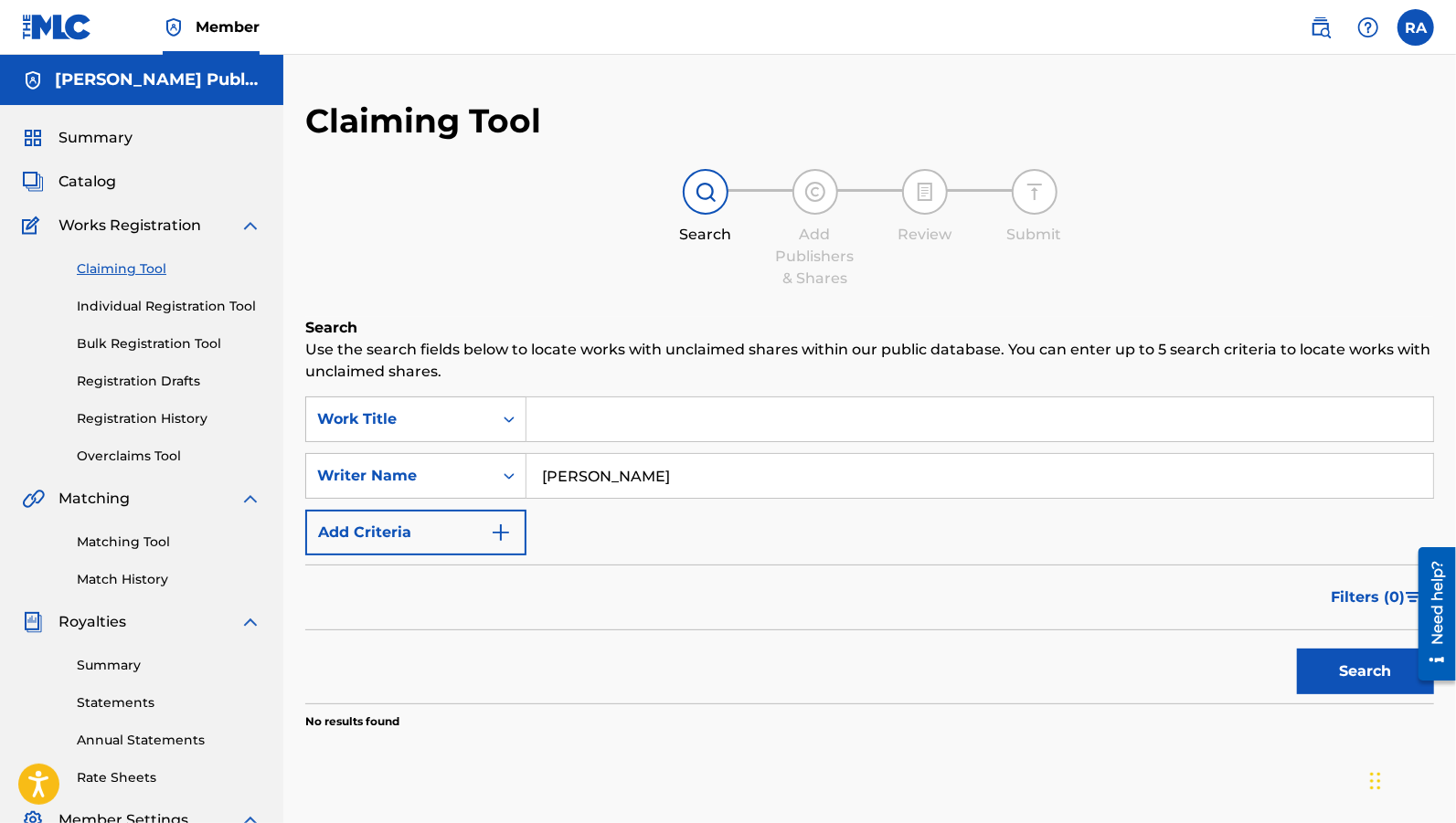
click at [509, 540] on img "Search Form" at bounding box center [501, 533] width 22 height 22
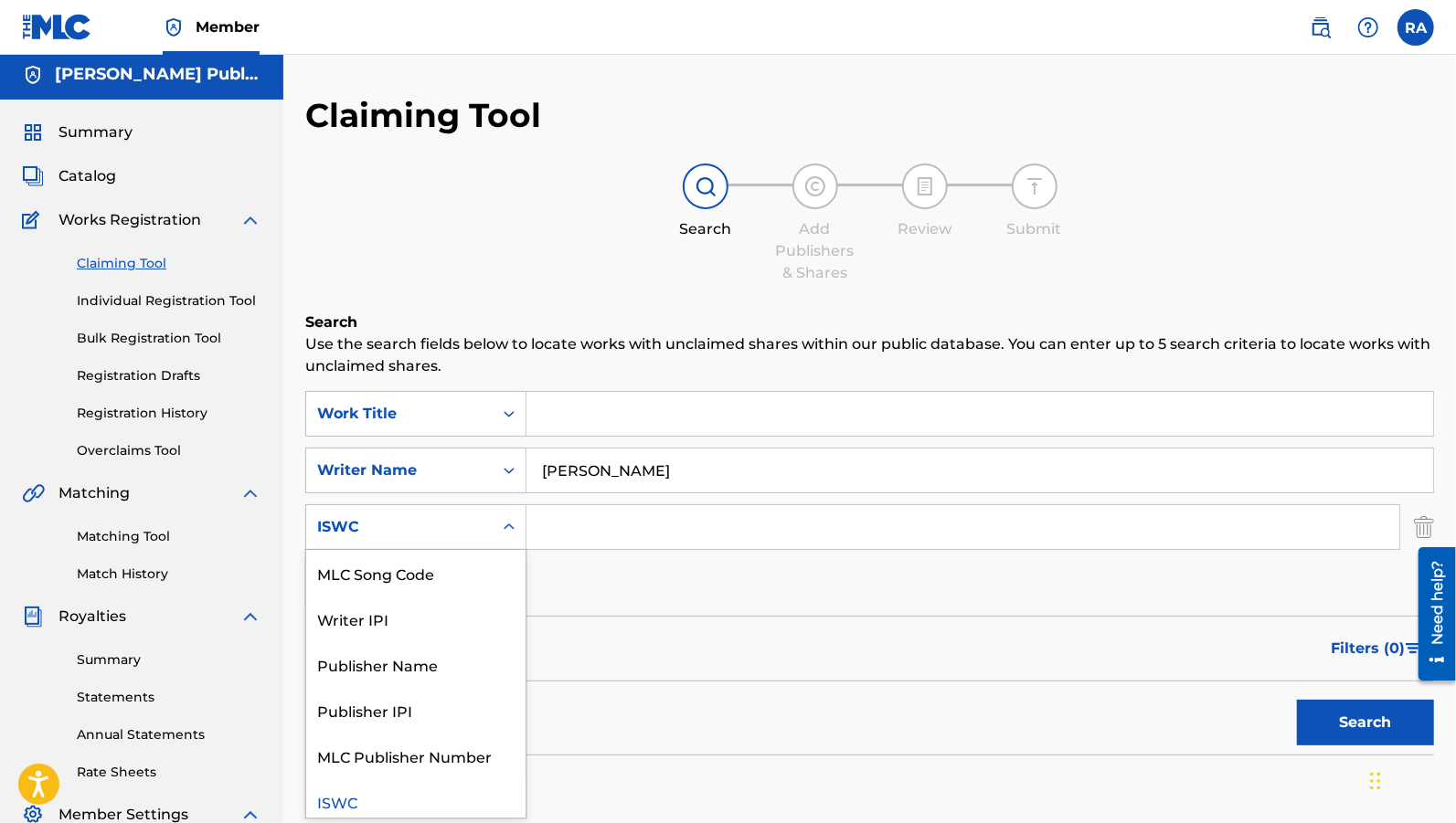
click at [508, 539] on div "Search Form" at bounding box center [509, 528] width 33 height 33
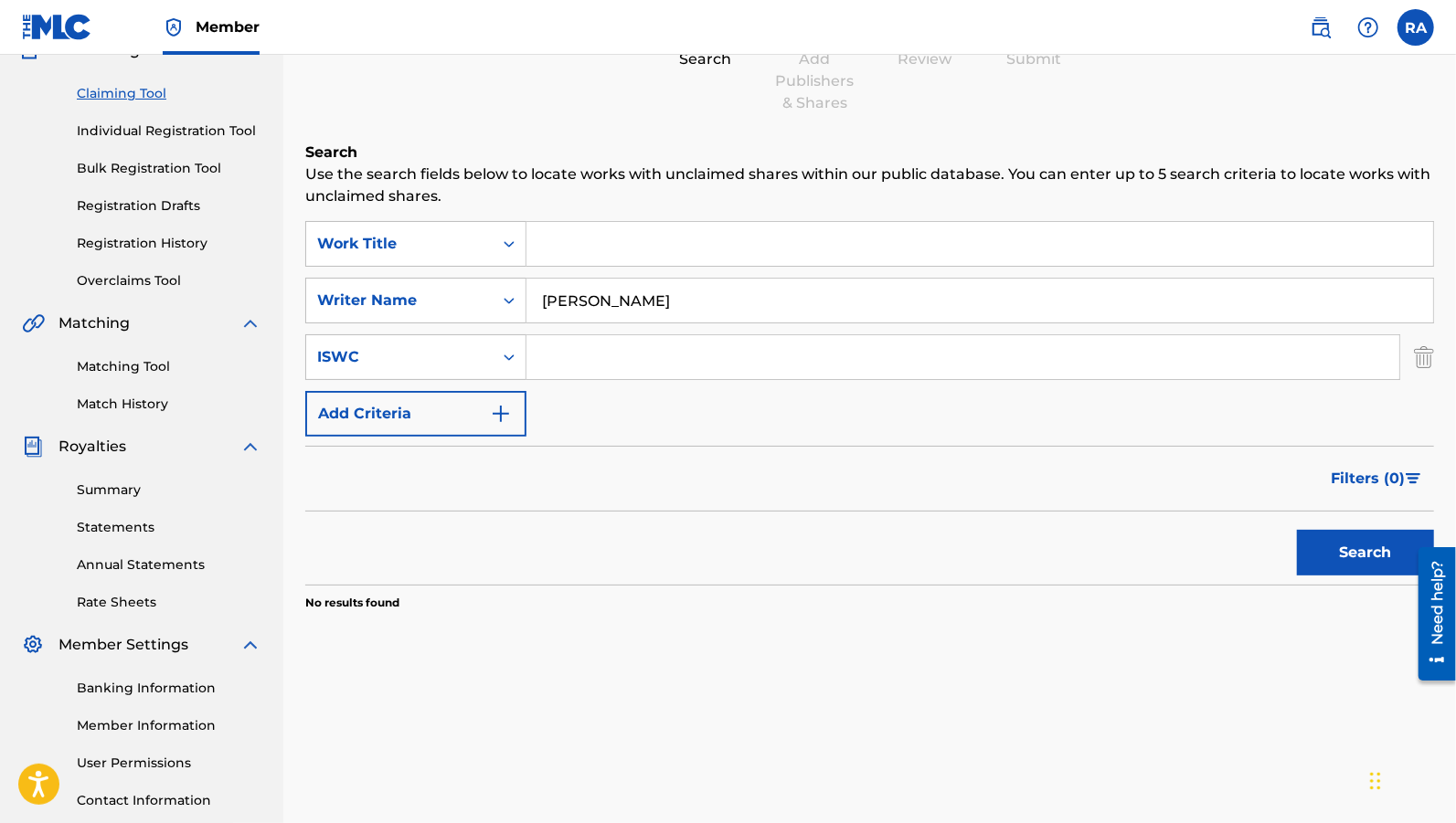
click at [618, 368] on input "Search Form" at bounding box center [962, 356] width 873 height 44
click at [498, 419] on img "Search Form" at bounding box center [501, 414] width 22 height 22
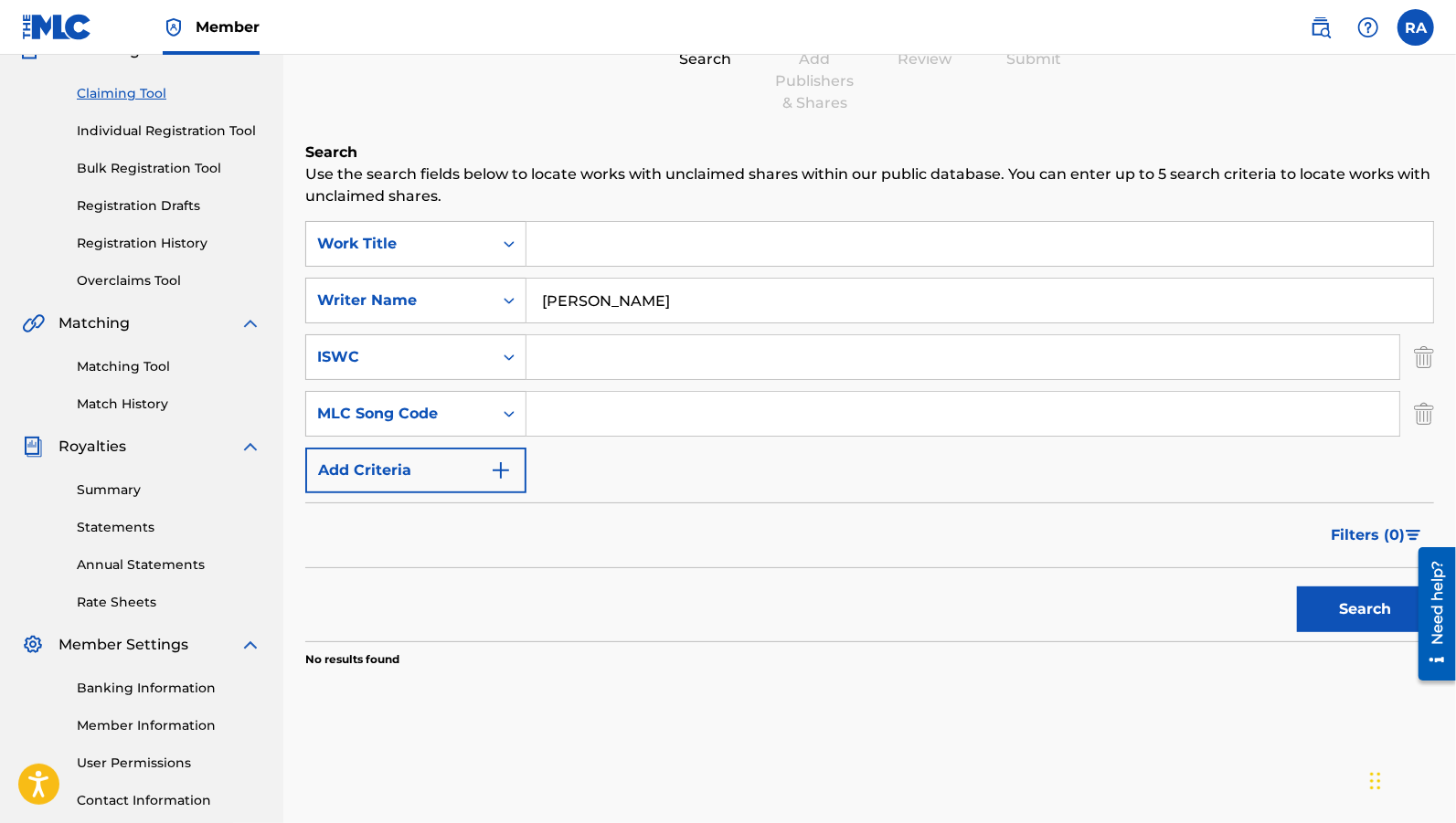
drag, startPoint x: 683, startPoint y: 287, endPoint x: 617, endPoint y: 292, distance: 66.2
click at [617, 292] on input "rhoda isabella" at bounding box center [979, 300] width 907 height 44
drag, startPoint x: 666, startPoint y: 296, endPoint x: 528, endPoint y: 280, distance: 138.9
click at [528, 280] on input "rhoda isabella" at bounding box center [979, 300] width 907 height 44
click at [1297, 587] on button "Search" at bounding box center [1365, 609] width 137 height 45
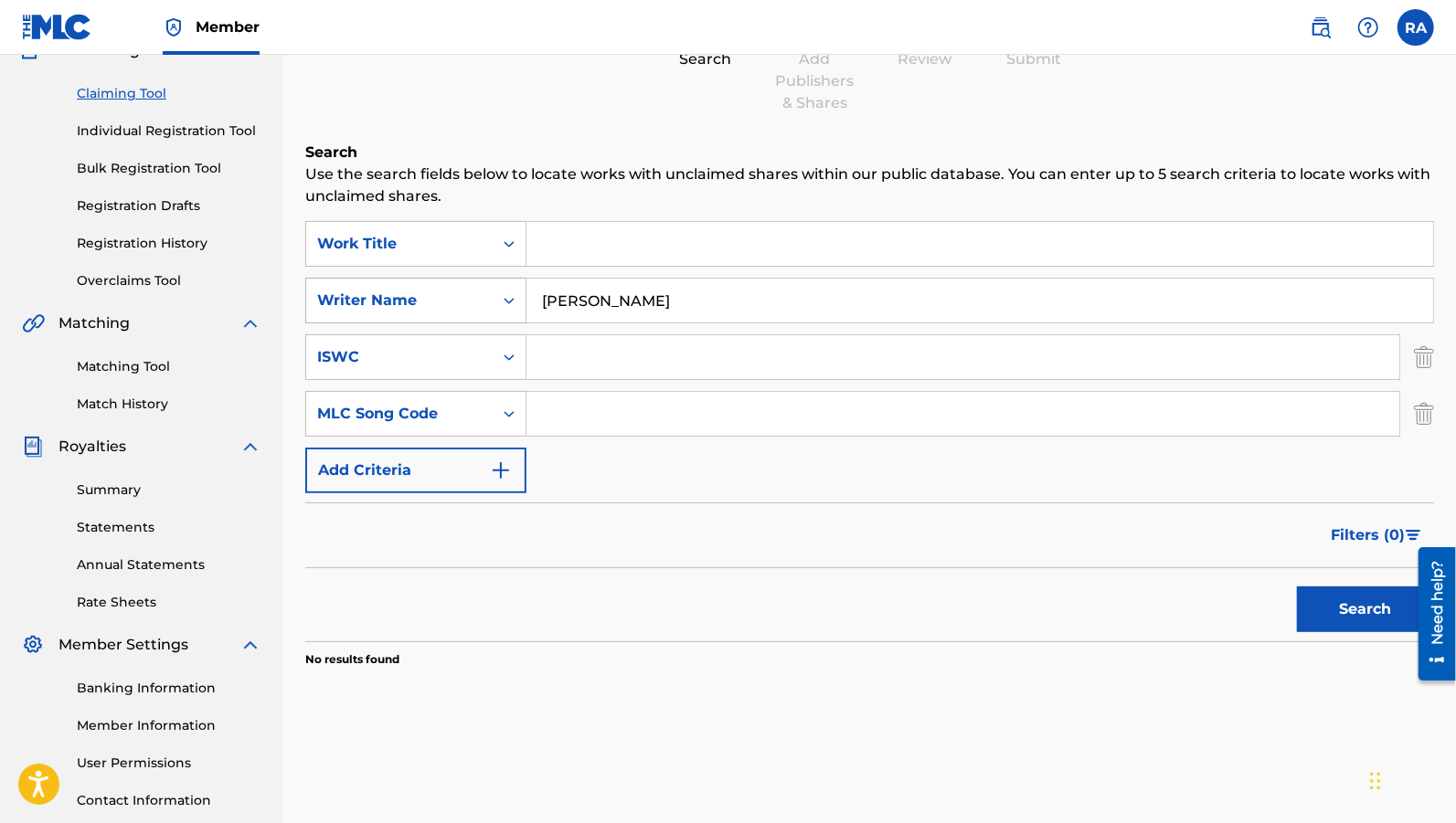
drag, startPoint x: 679, startPoint y: 315, endPoint x: 506, endPoint y: 302, distance: 173.5
click at [506, 302] on div "SearchWithCriteria133a4760-aea2-4056-b555-05033694d05f Writer Name rhoda addiman" at bounding box center [870, 300] width 1129 height 45
click at [1297, 587] on button "Search" at bounding box center [1365, 609] width 137 height 45
drag, startPoint x: 676, startPoint y: 314, endPoint x: 585, endPoint y: 306, distance: 91.4
click at [585, 306] on input "addiman rhoda" at bounding box center [979, 300] width 907 height 44
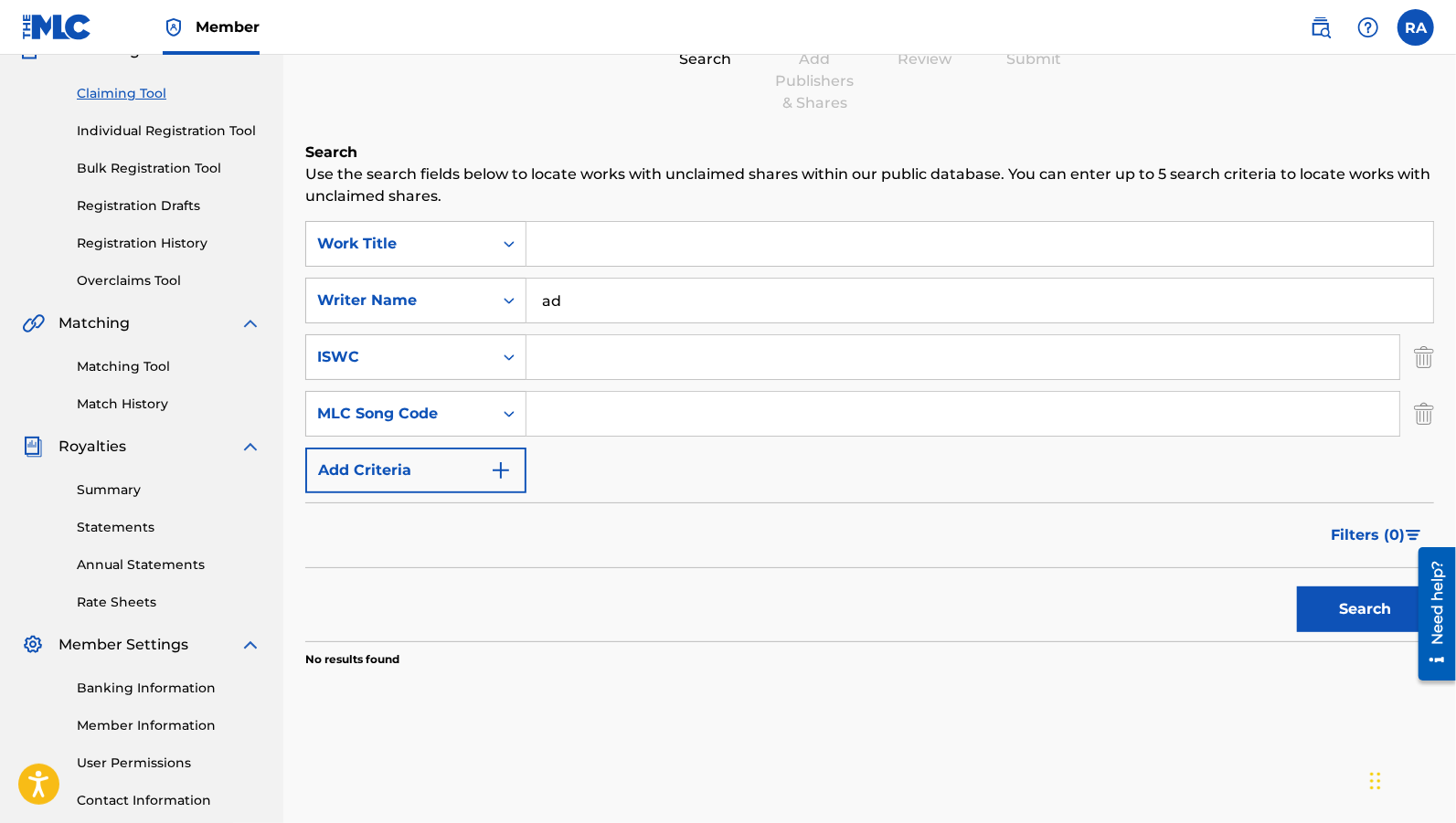
type input "a"
click at [632, 249] on input "Search Form" at bounding box center [979, 243] width 907 height 44
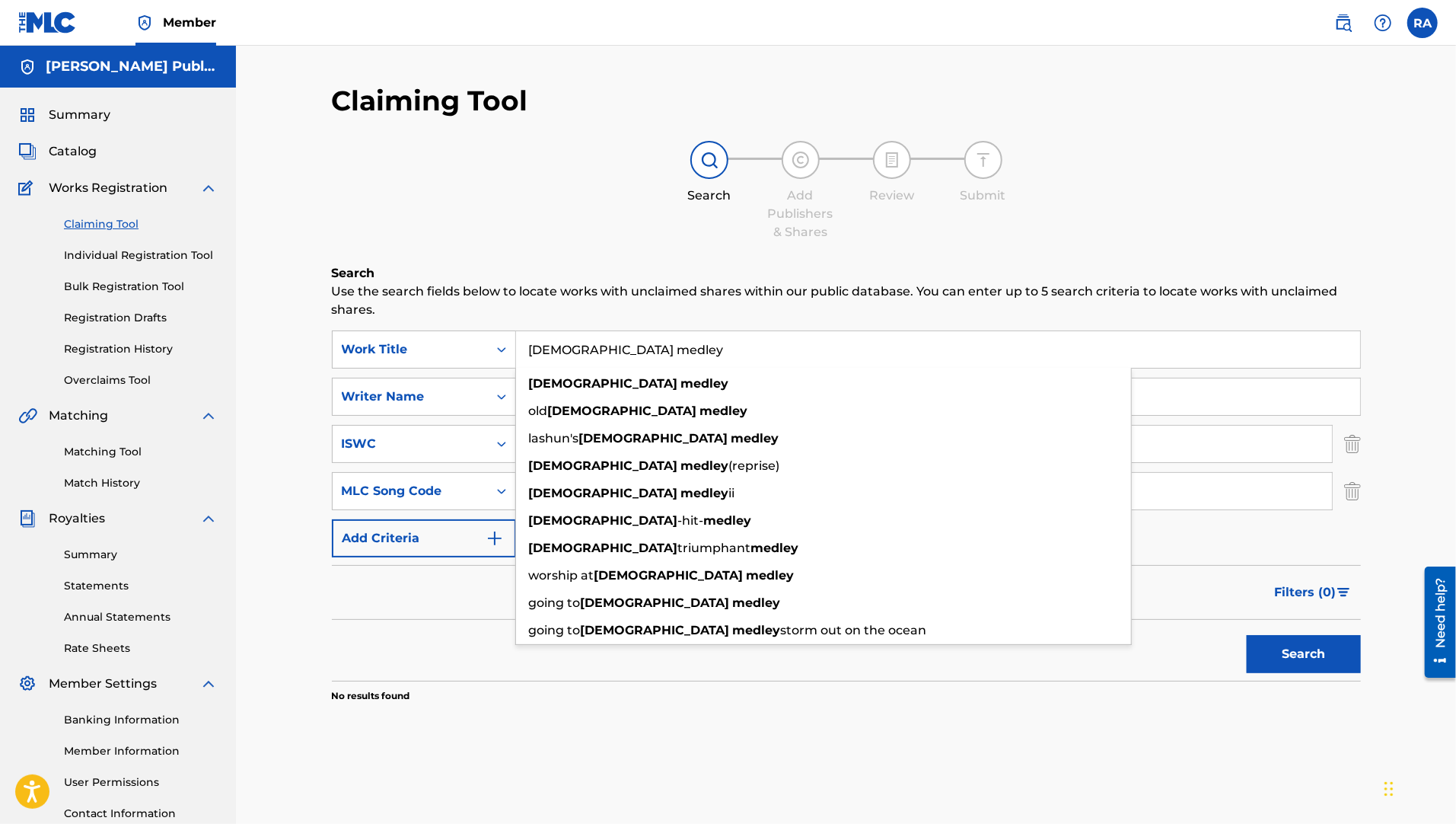
type input "church medley"
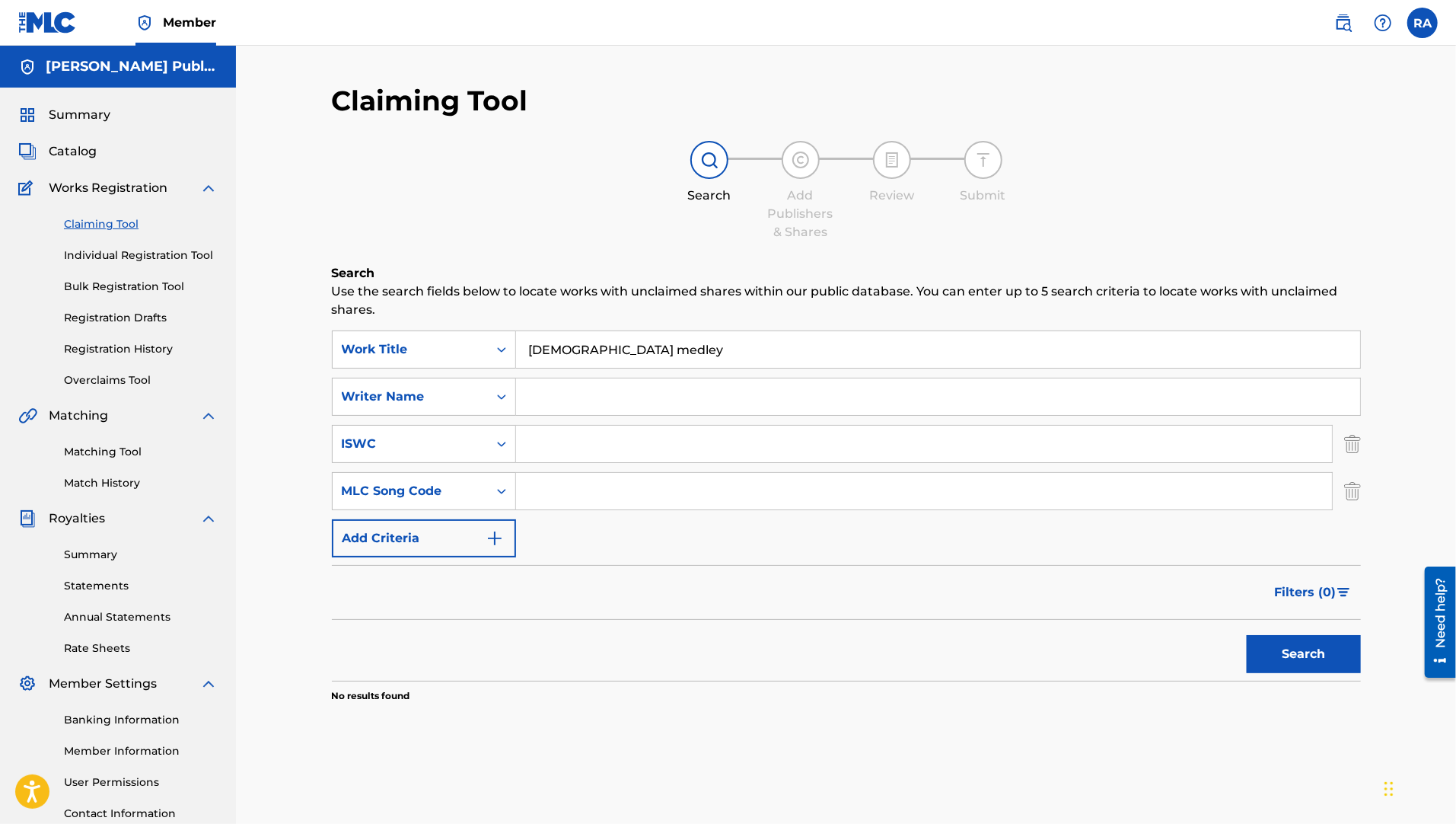
click at [1171, 404] on input "Search Form" at bounding box center [938, 397] width 844 height 36
type input "rhoda"
click at [1212, 660] on button "Search" at bounding box center [1304, 653] width 114 height 38
click at [191, 252] on link "Individual Registration Tool" at bounding box center [140, 255] width 153 height 16
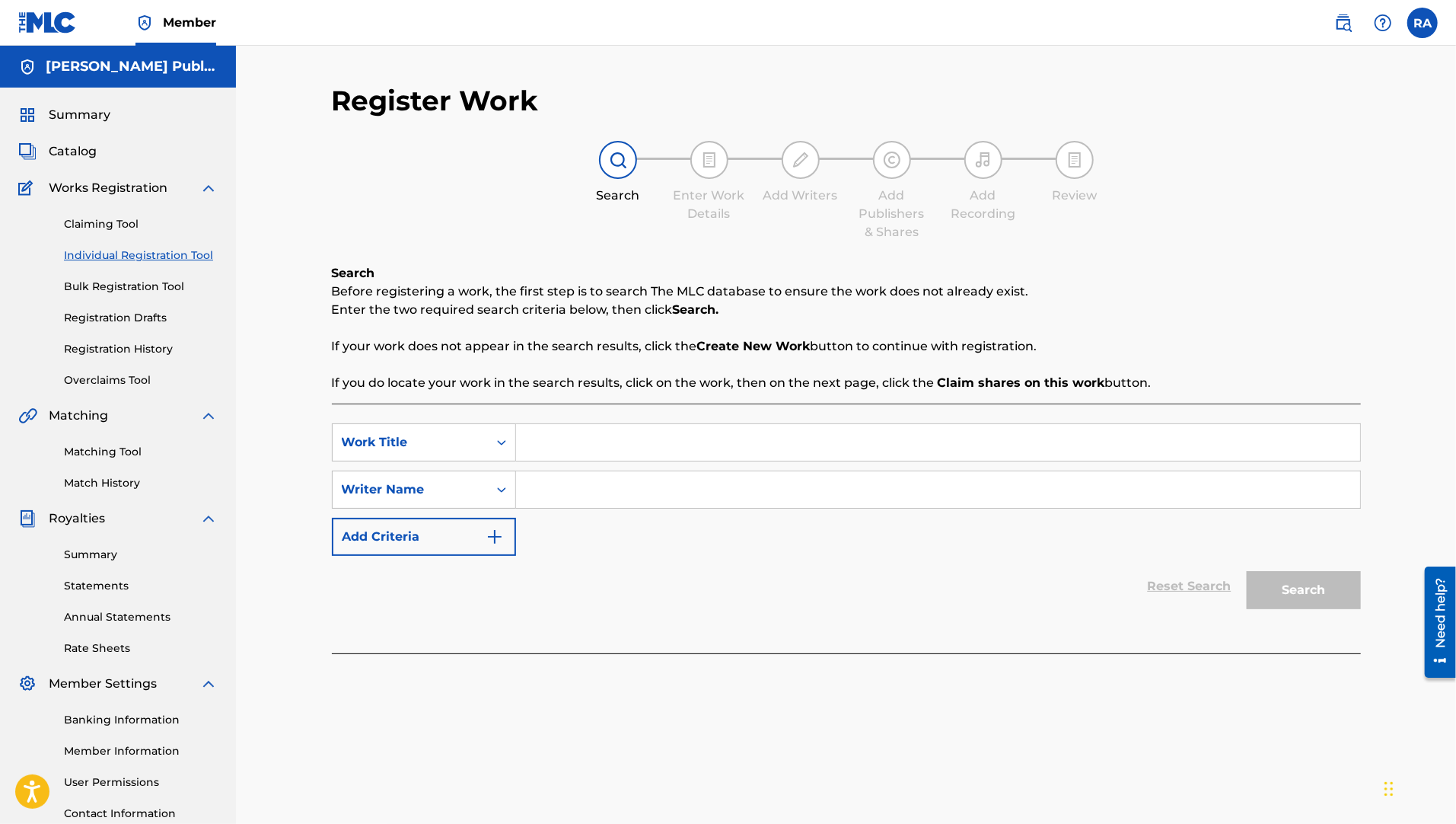
click at [146, 350] on link "Registration History" at bounding box center [140, 349] width 153 height 16
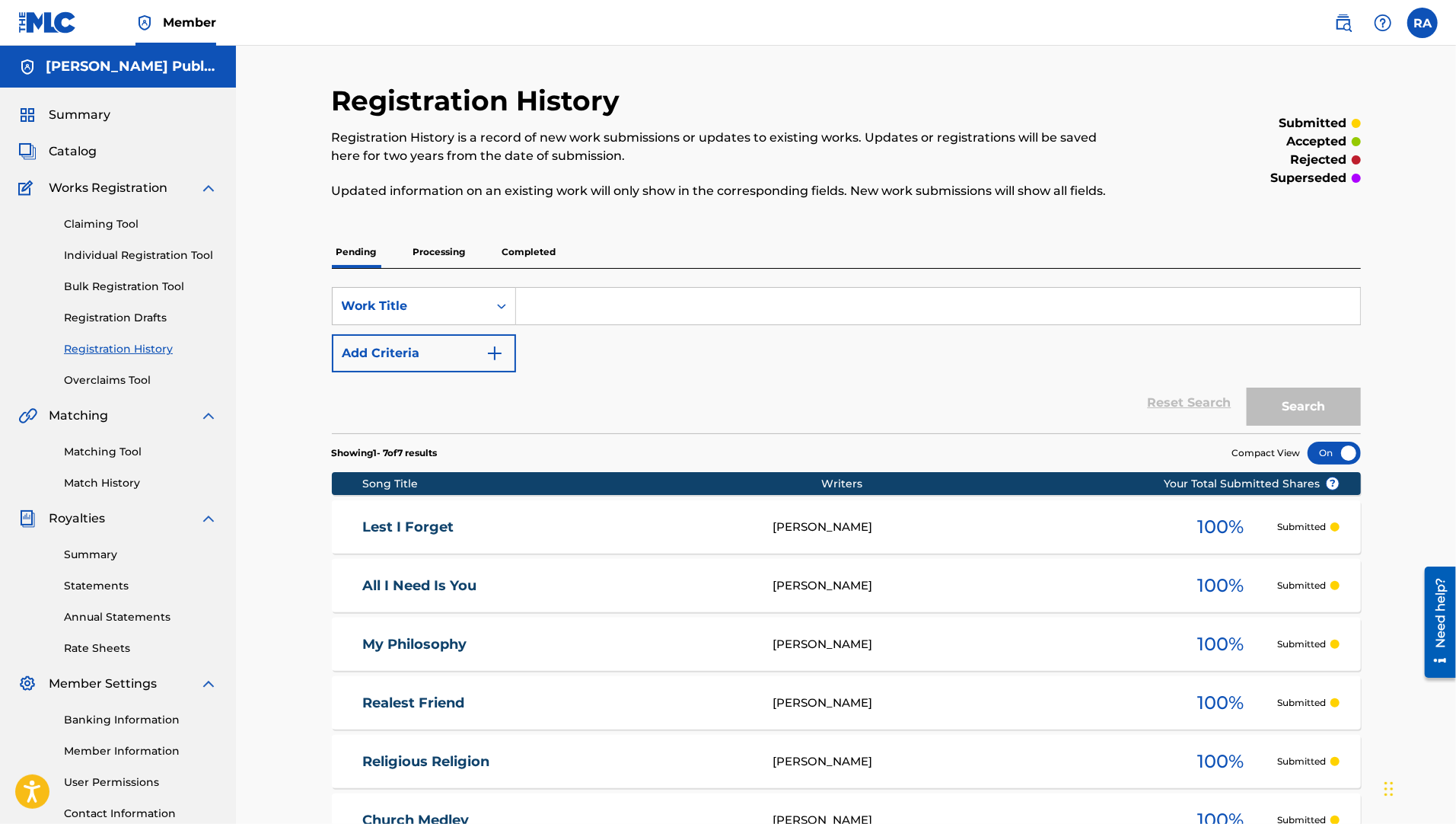
click at [441, 262] on p "Processing" at bounding box center [440, 252] width 62 height 32
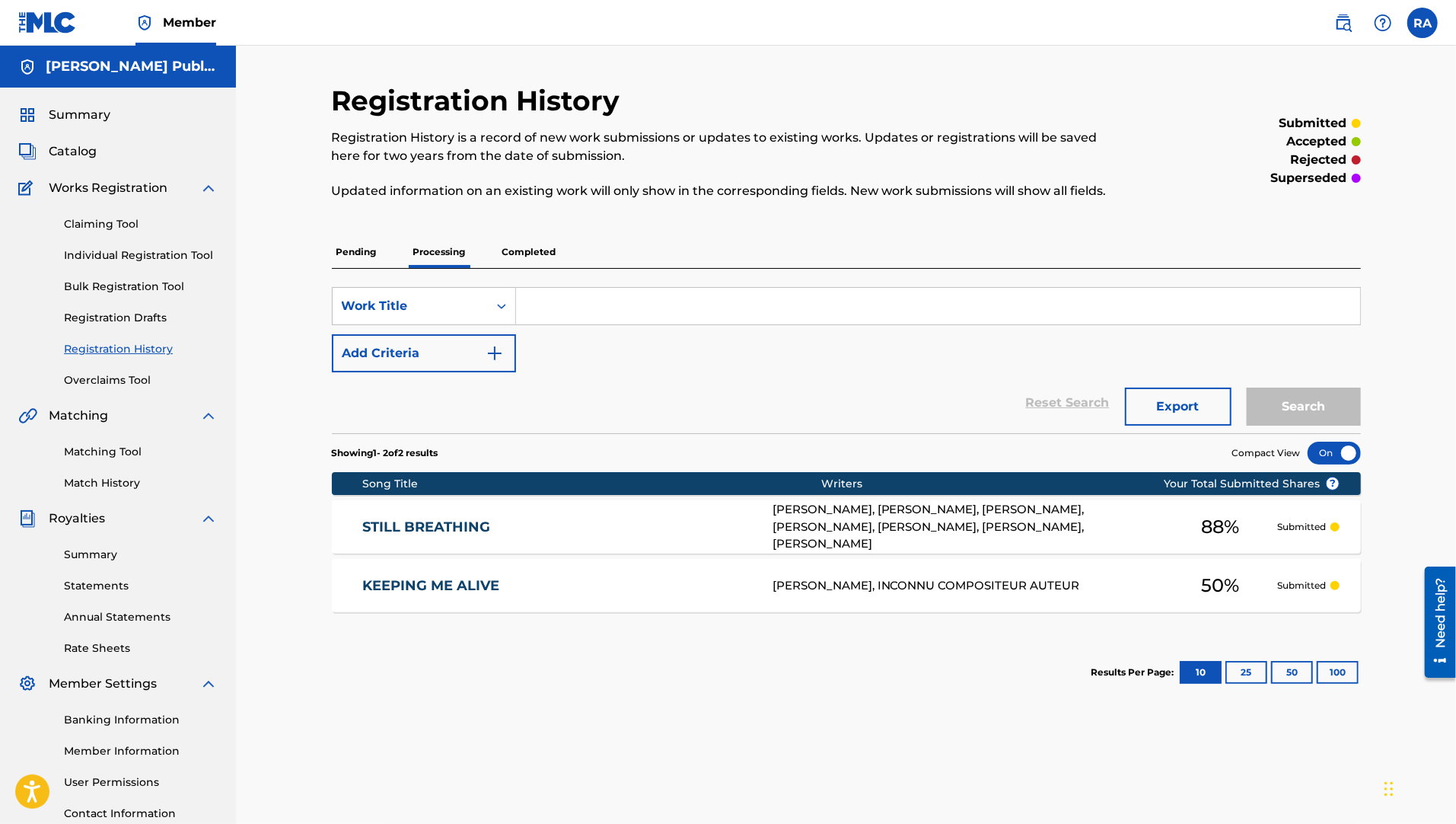
click at [540, 253] on p "Completed" at bounding box center [529, 252] width 63 height 32
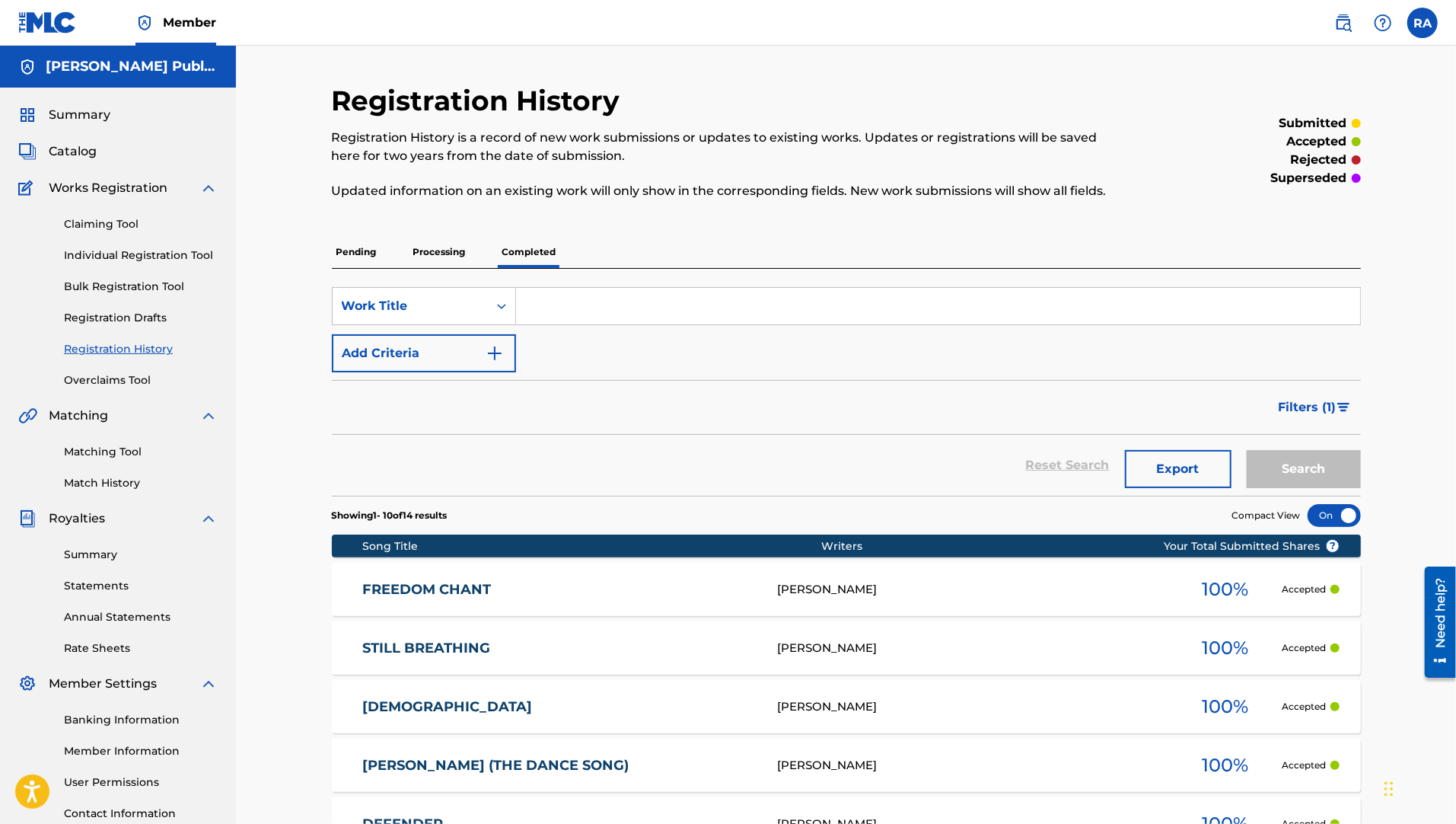
click at [463, 253] on p "Processing" at bounding box center [440, 252] width 62 height 32
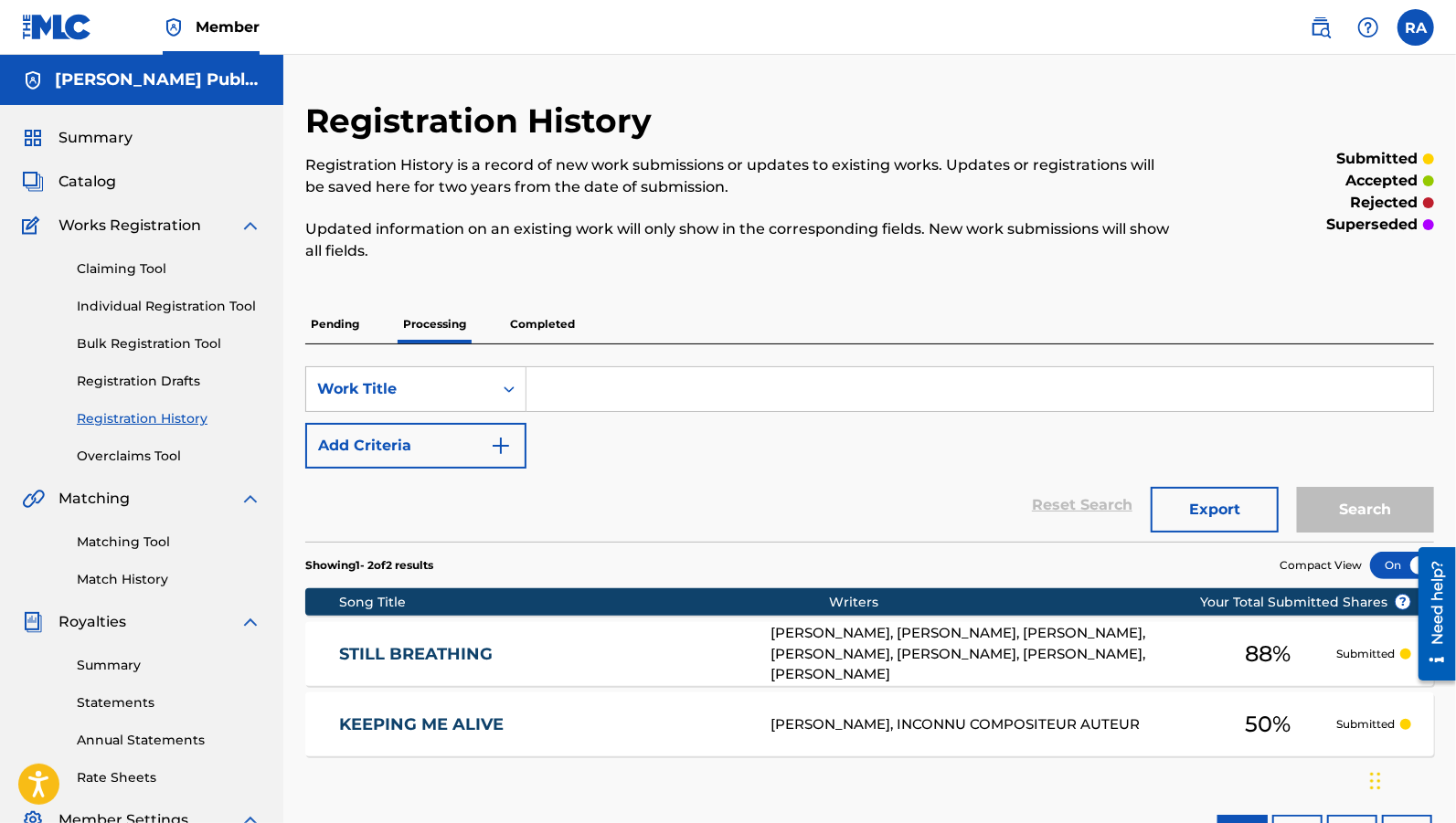
click at [120, 137] on span "Summary" at bounding box center [95, 138] width 74 height 22
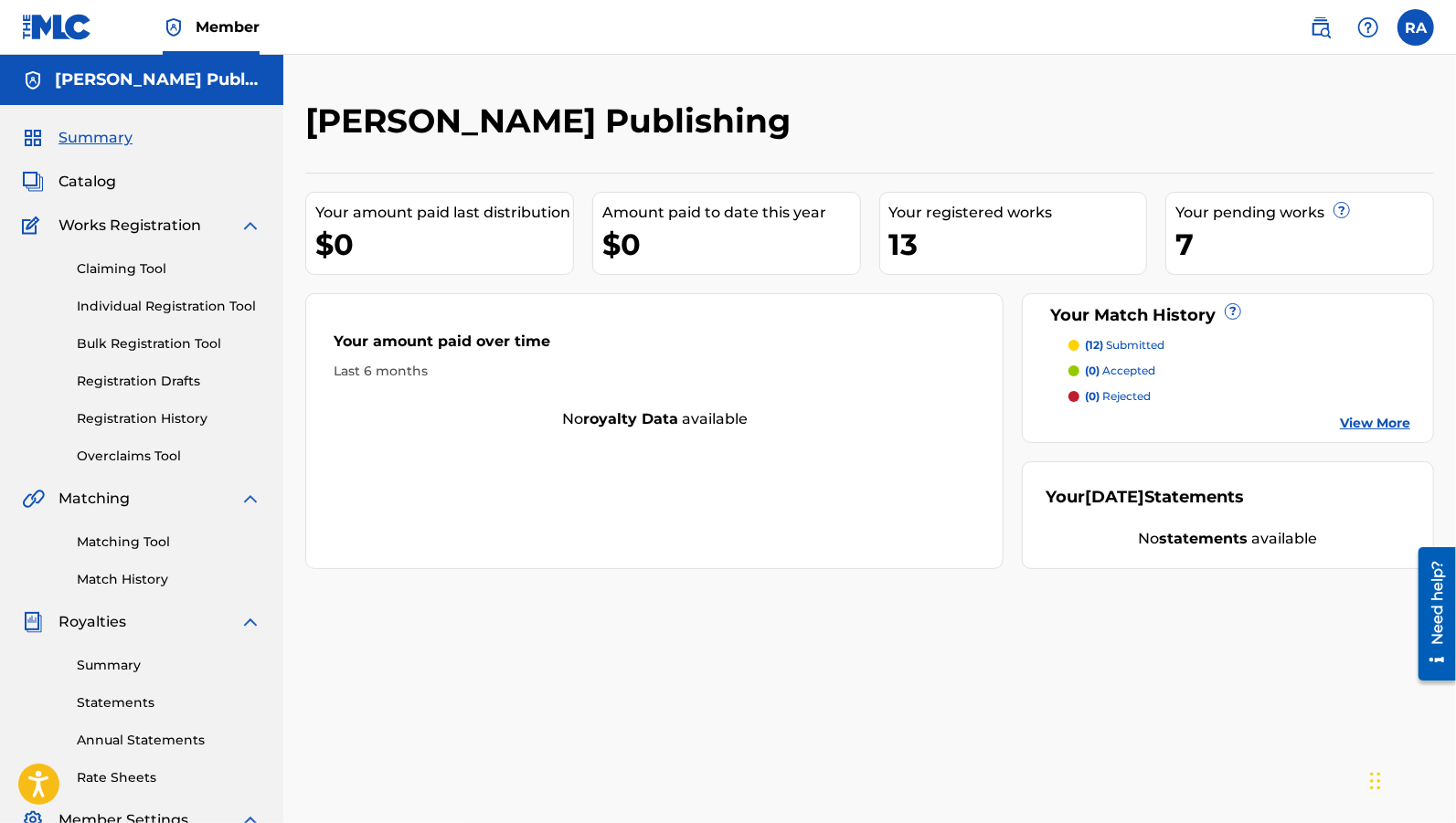
click at [100, 182] on span "Catalog" at bounding box center [87, 182] width 57 height 22
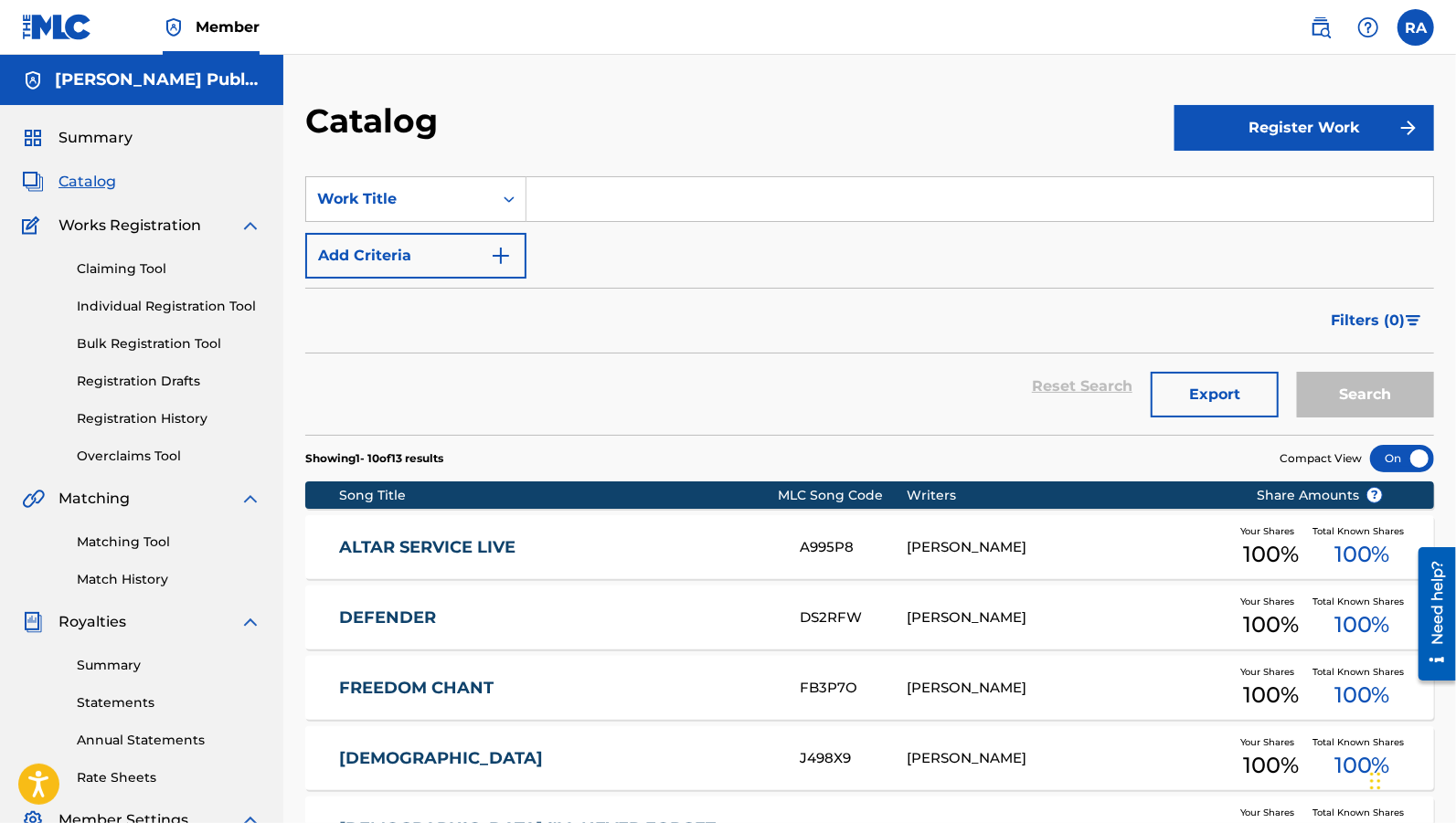
click at [120, 131] on span "Summary" at bounding box center [95, 138] width 74 height 22
